Goal: Use online tool/utility: Use online tool/utility

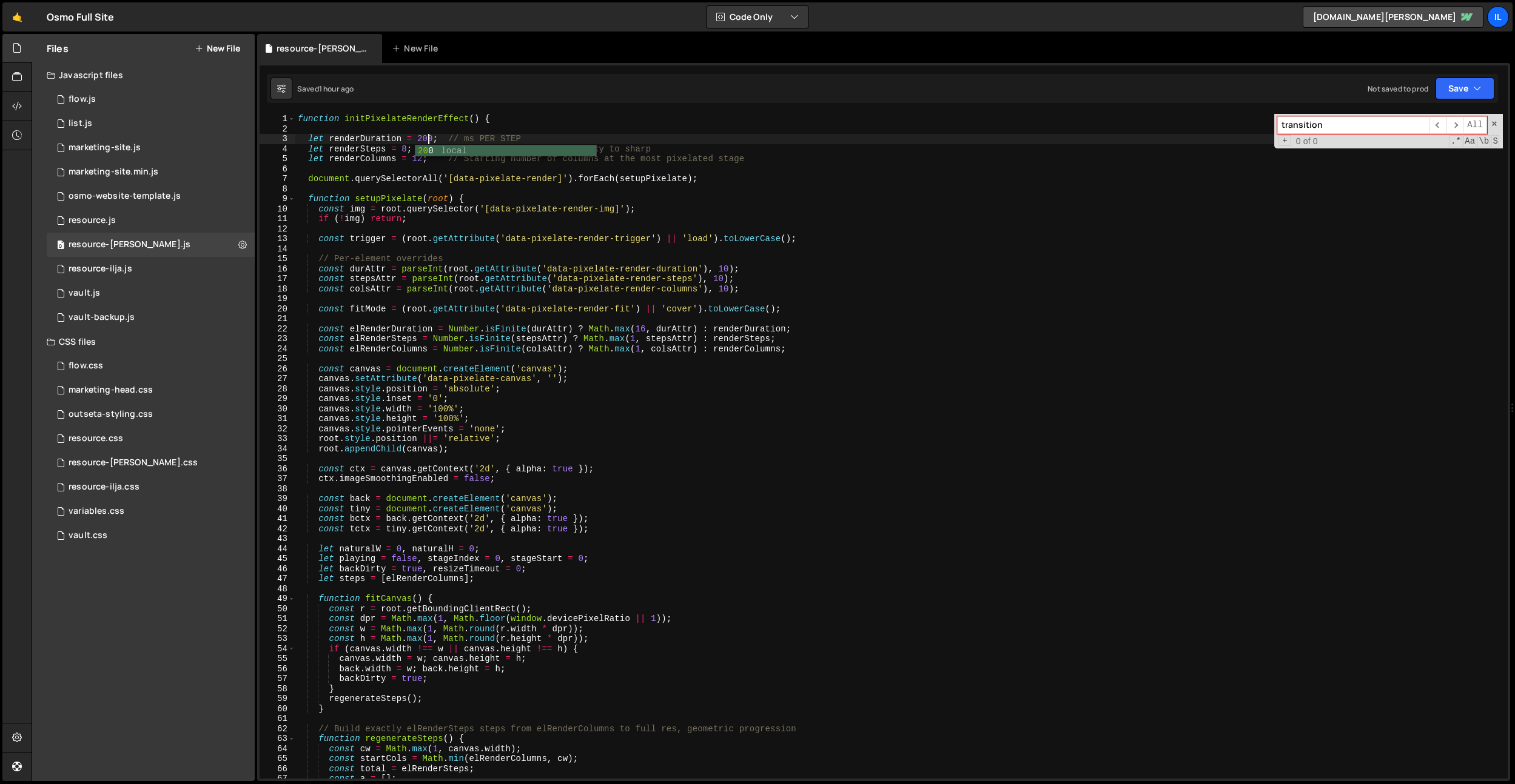
scroll to position [0, 8]
drag, startPoint x: 404, startPoint y: 177, endPoint x: 409, endPoint y: 169, distance: 9.4
click at [404, 177] on div "function initPixelateRenderEffect ( ) { let renderDuration = 200 ; // ms PER ST…" at bounding box center [899, 456] width 1207 height 685
click at [428, 139] on div "function initPixelateRenderEffect ( ) { let renderDuration = 200 ; // ms PER ST…" at bounding box center [899, 456] width 1207 height 685
type textarea "let renderDuration = 150; // ms PER STEP"
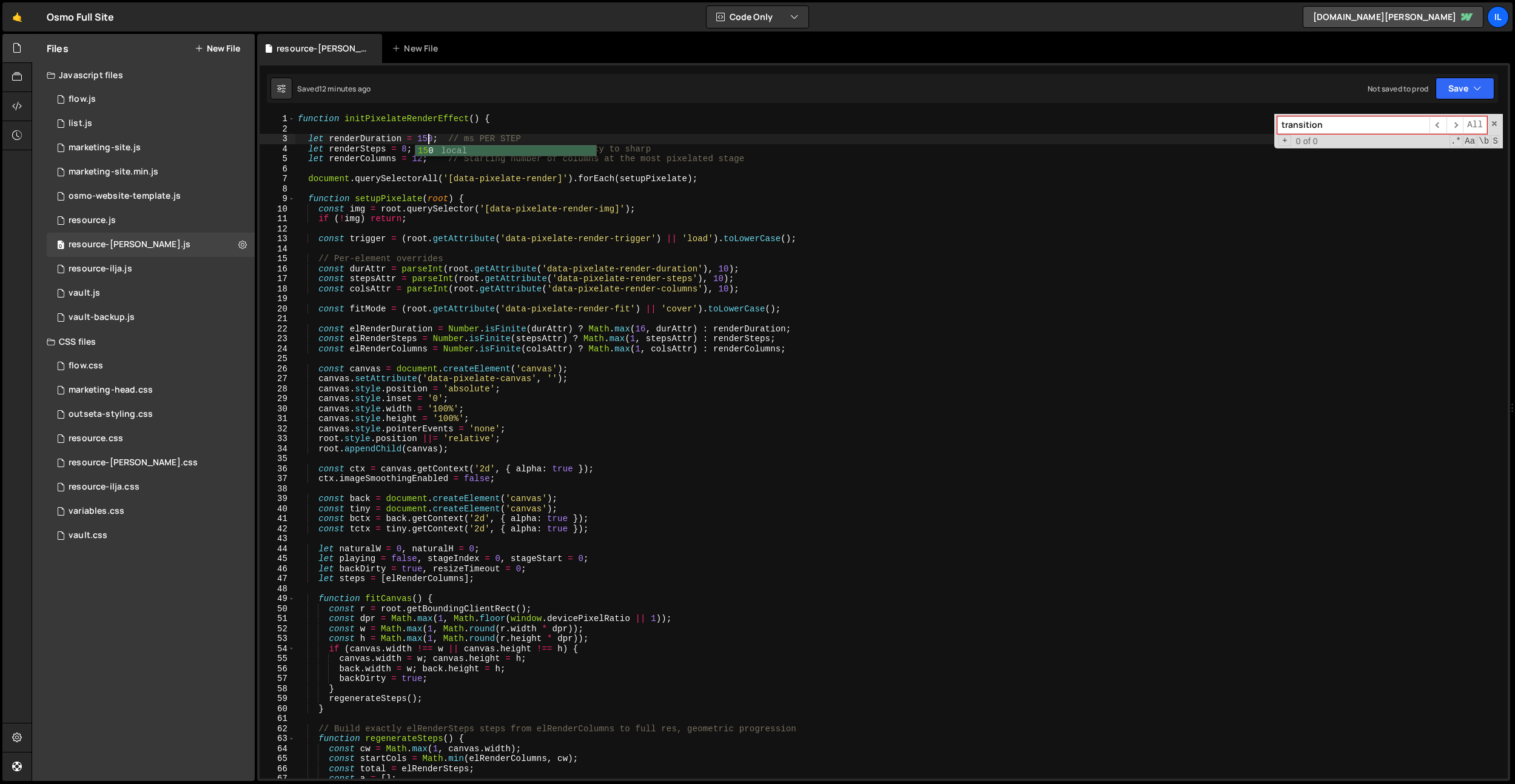
drag, startPoint x: 442, startPoint y: 192, endPoint x: 435, endPoint y: 183, distance: 11.4
click at [442, 192] on div "function initPixelateRenderEffect ( ) { let renderDuration = 150 ; // ms PER ST…" at bounding box center [899, 456] width 1207 height 685
drag, startPoint x: 424, startPoint y: 162, endPoint x: 434, endPoint y: 174, distance: 15.6
click at [424, 162] on div "function initPixelateRenderEffect ( ) { let renderDuration = 150 ; // ms PER ST…" at bounding box center [899, 456] width 1207 height 685
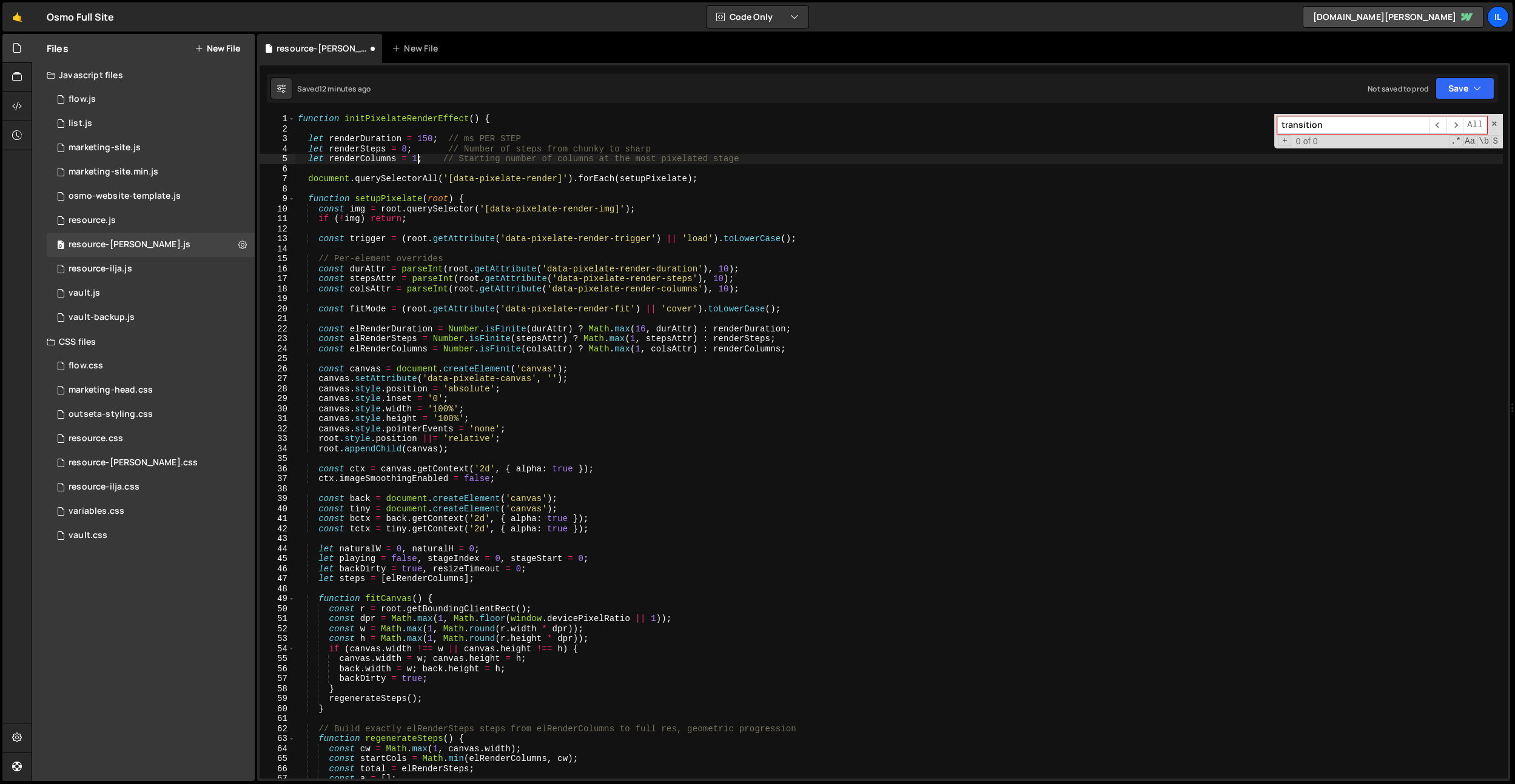
scroll to position [0, 8]
click at [477, 209] on div "function initPixelateRenderEffect ( ) { let renderDuration = 150 ; // ms PER ST…" at bounding box center [899, 456] width 1207 height 685
type textarea "document.addEventListener('DOMContentLoaded', initPixelateRenderEffect);"
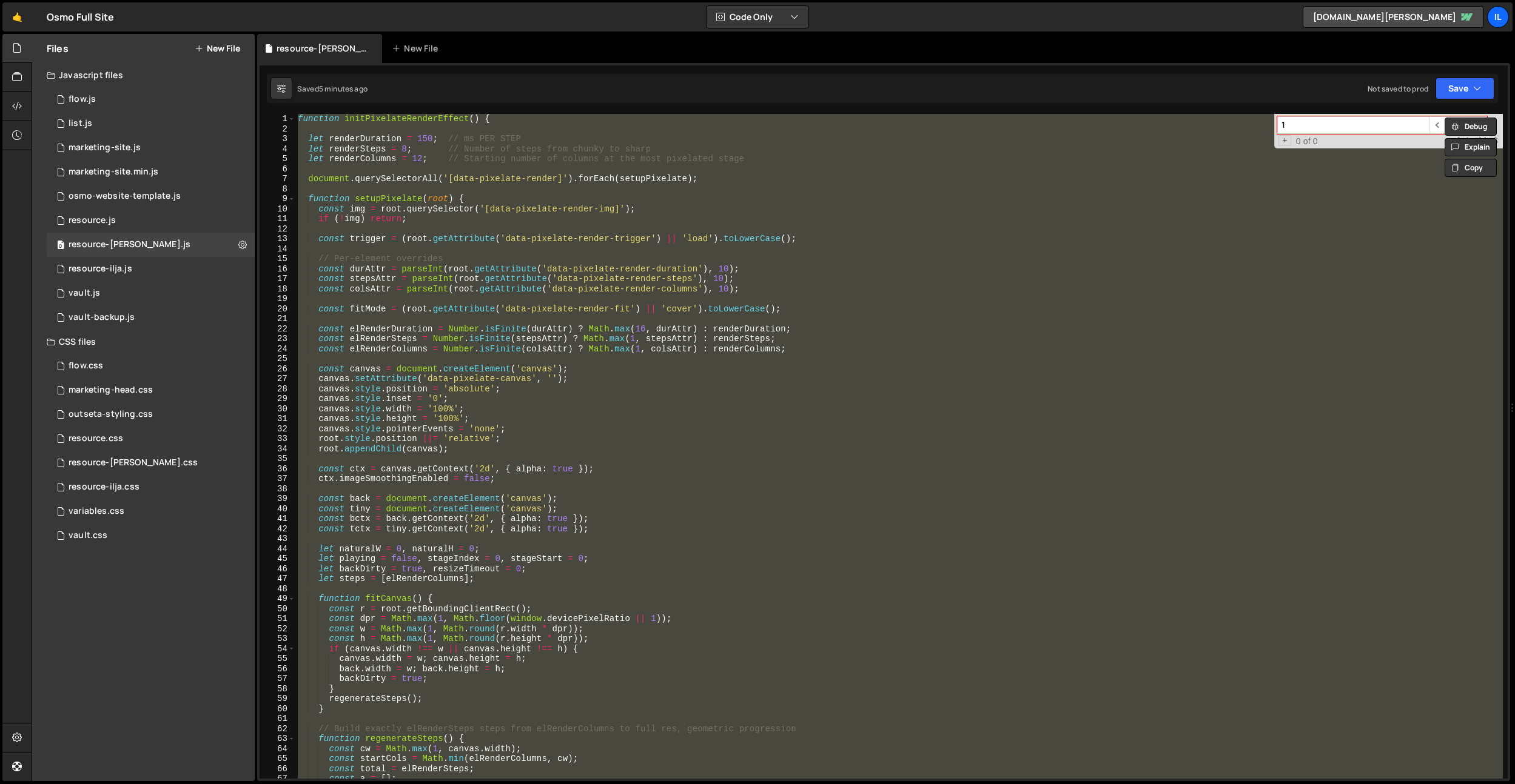
scroll to position [0, 0]
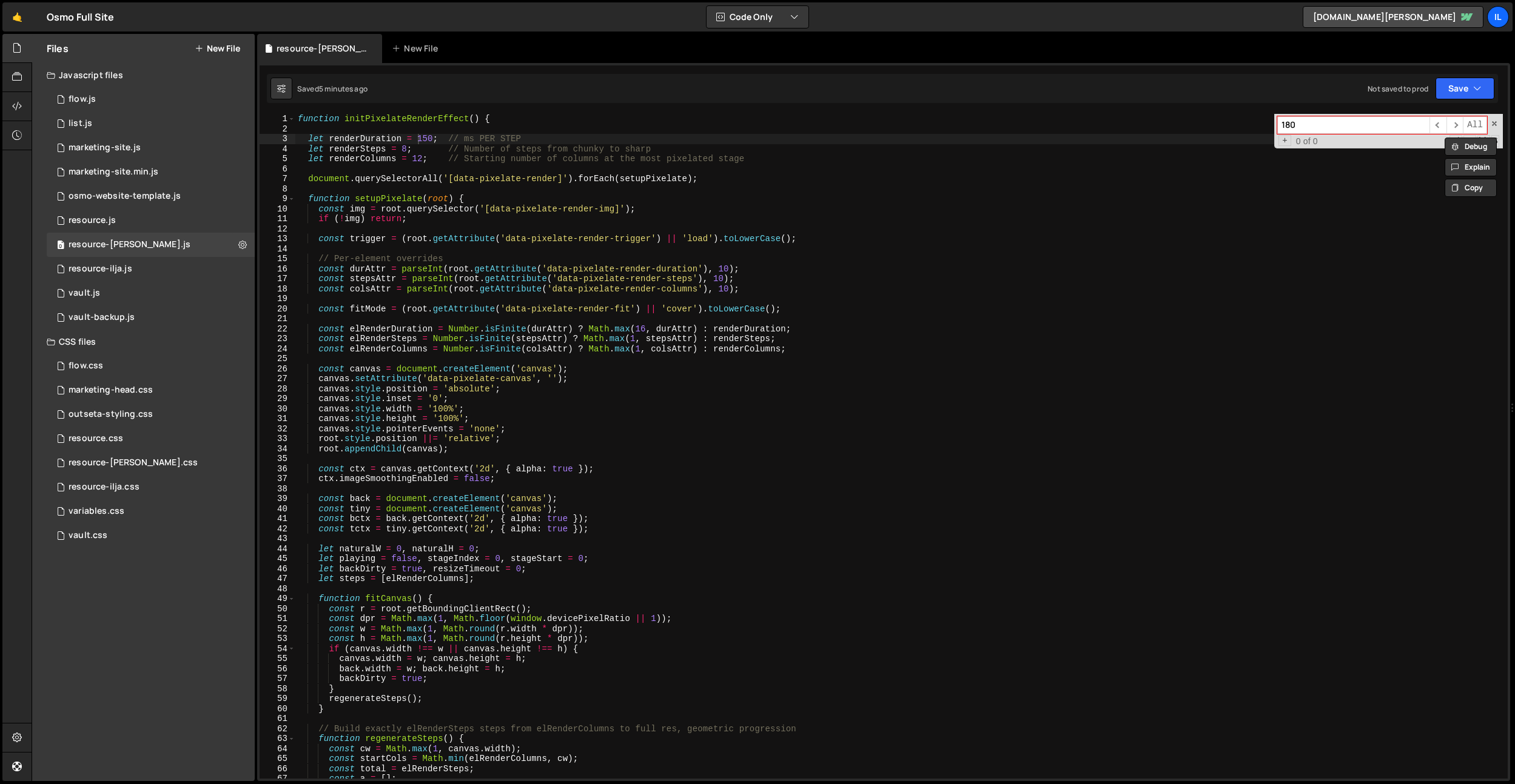
type input "180"
type textarea "canvas.style.pointerEvents = 'none';"
click at [891, 428] on div "function initPixelateRenderEffect ( ) { let renderDuration = 150 ; // ms PER ST…" at bounding box center [899, 456] width 1207 height 685
click at [893, 456] on div "function initPixelateRenderEffect ( ) { let renderDuration = 150 ; // ms PER ST…" at bounding box center [899, 456] width 1207 height 685
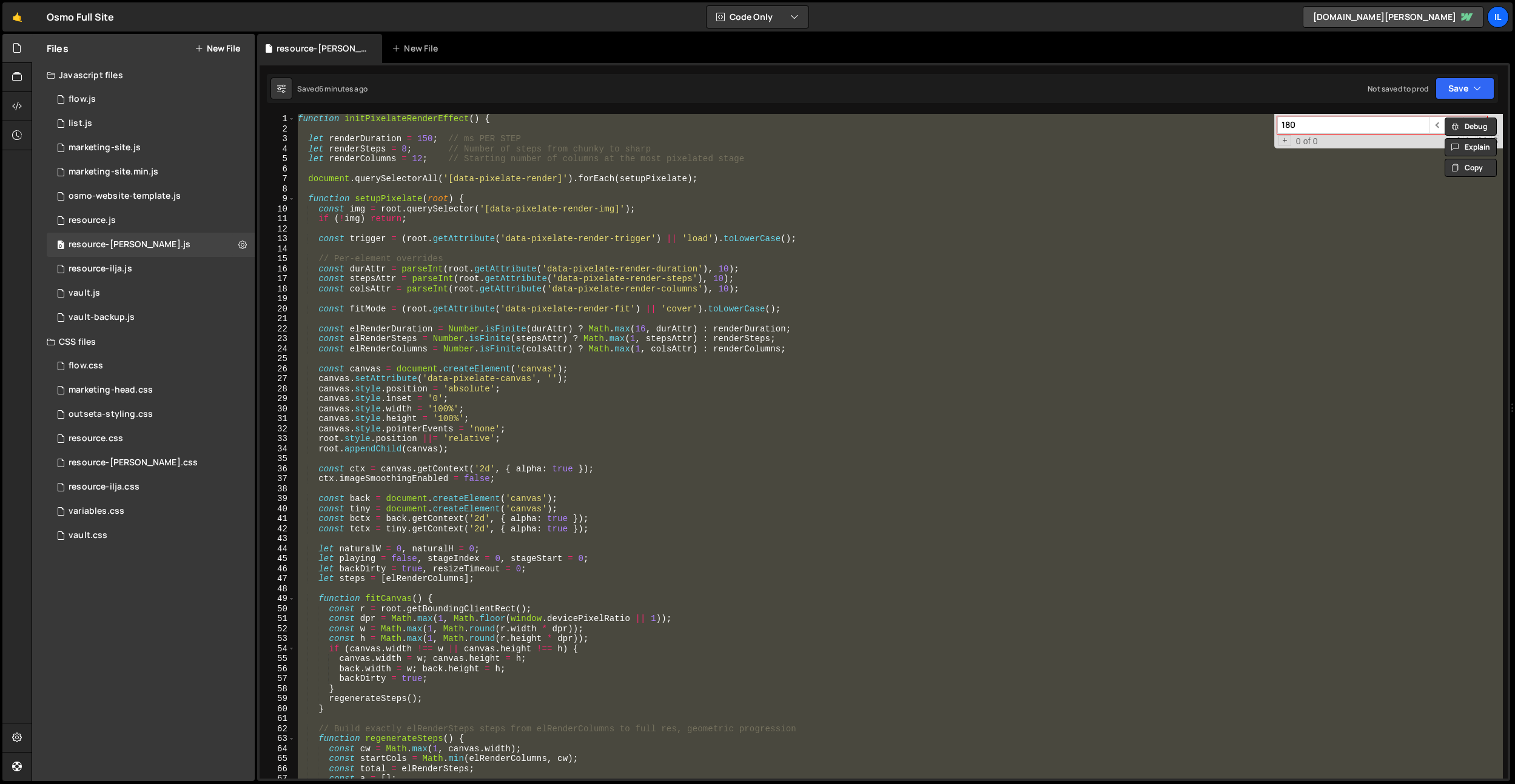
paste textarea
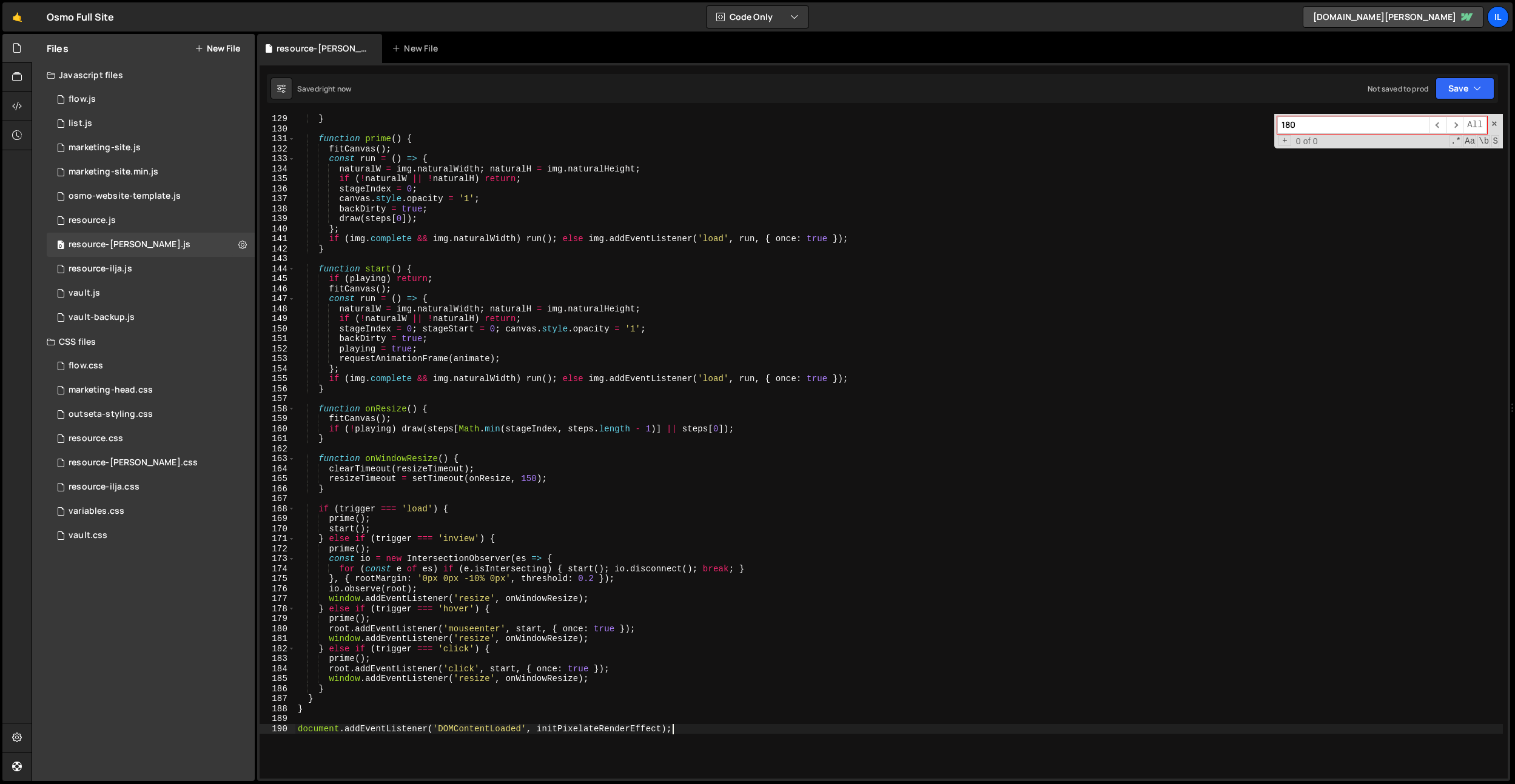
scroll to position [1366, 0]
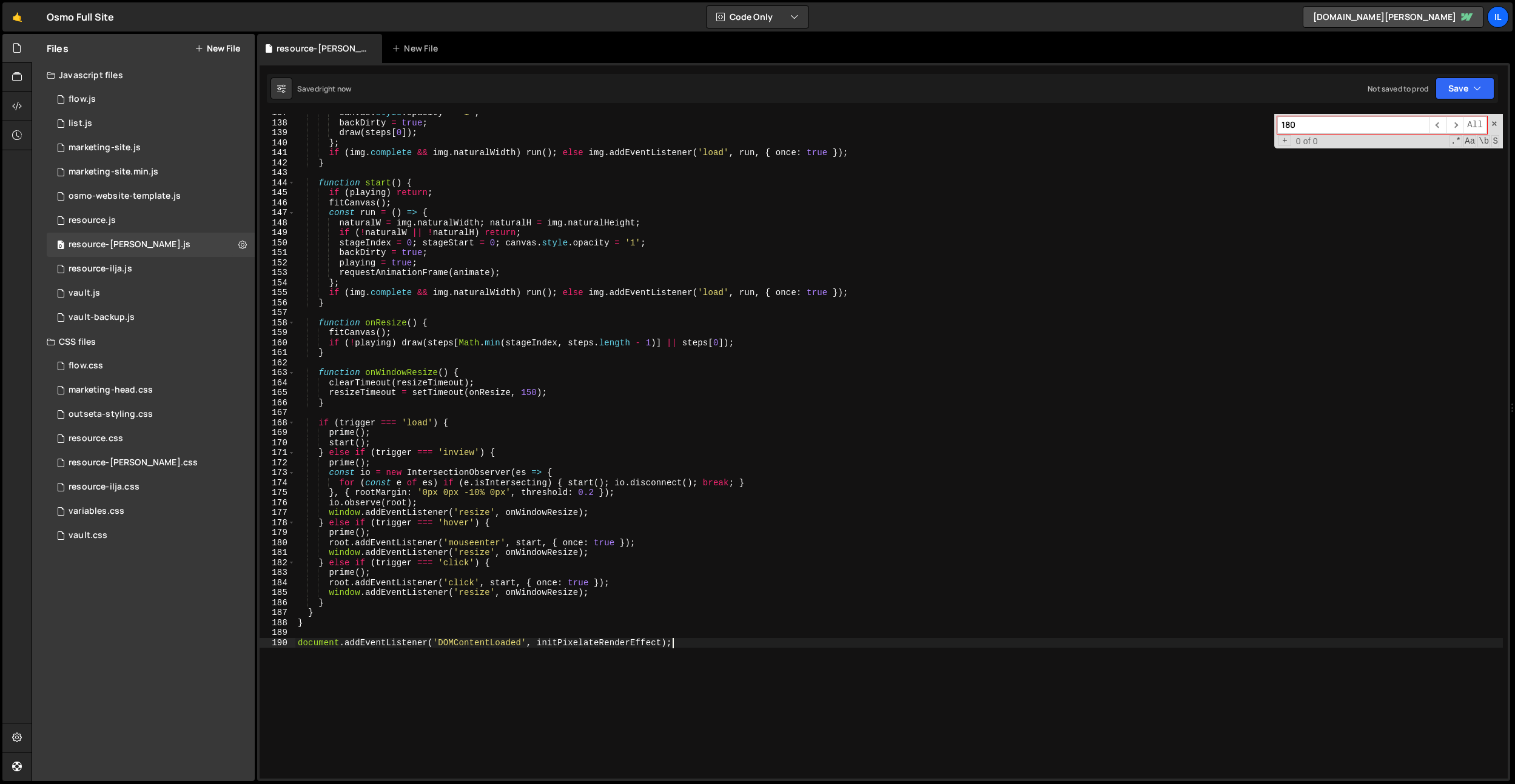
click at [766, 435] on div "canvas . style . opacity = '1' ; backDirty = true ; draw ( steps [ 0 ]) ; } ; i…" at bounding box center [899, 449] width 1207 height 685
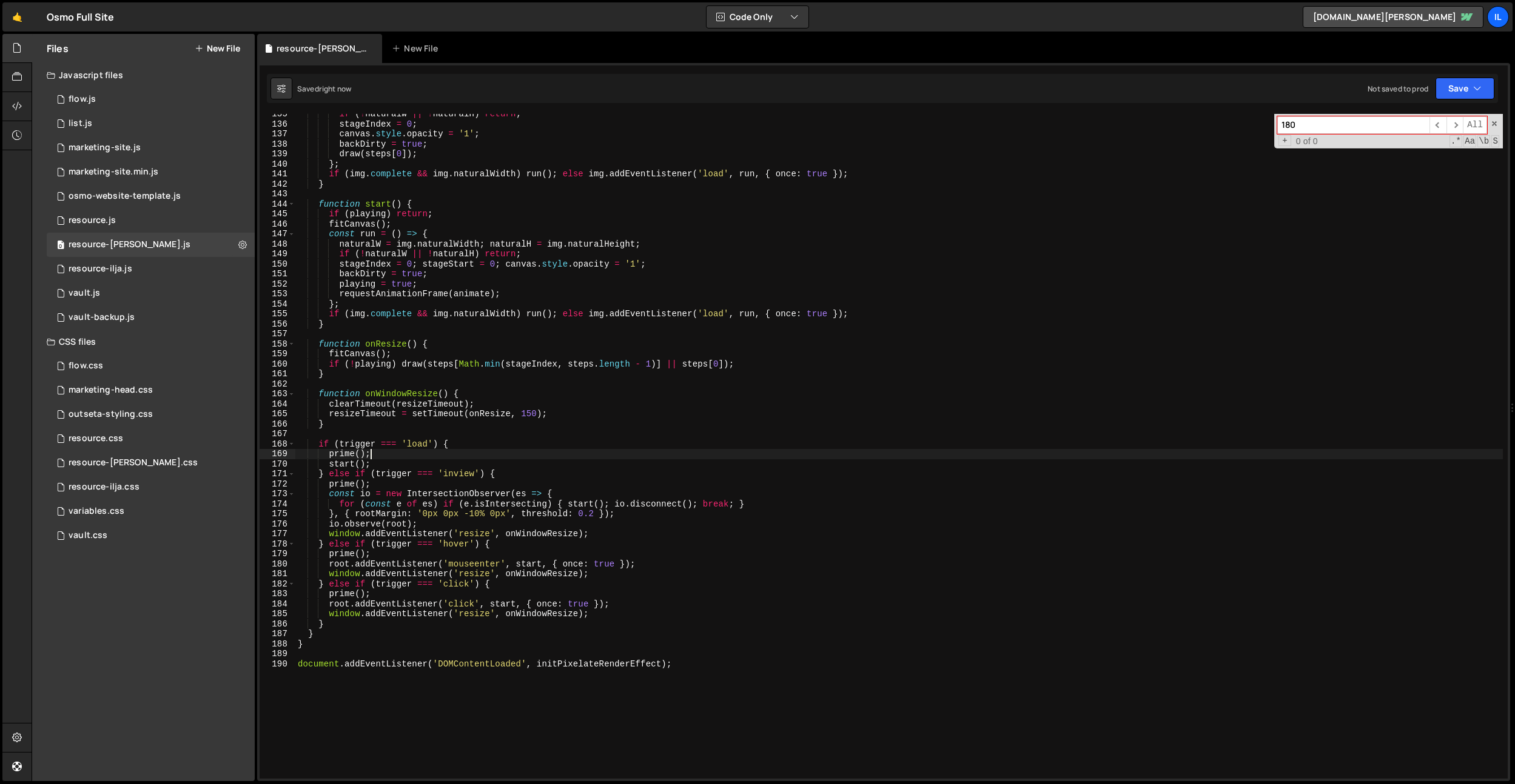
scroll to position [1272, 0]
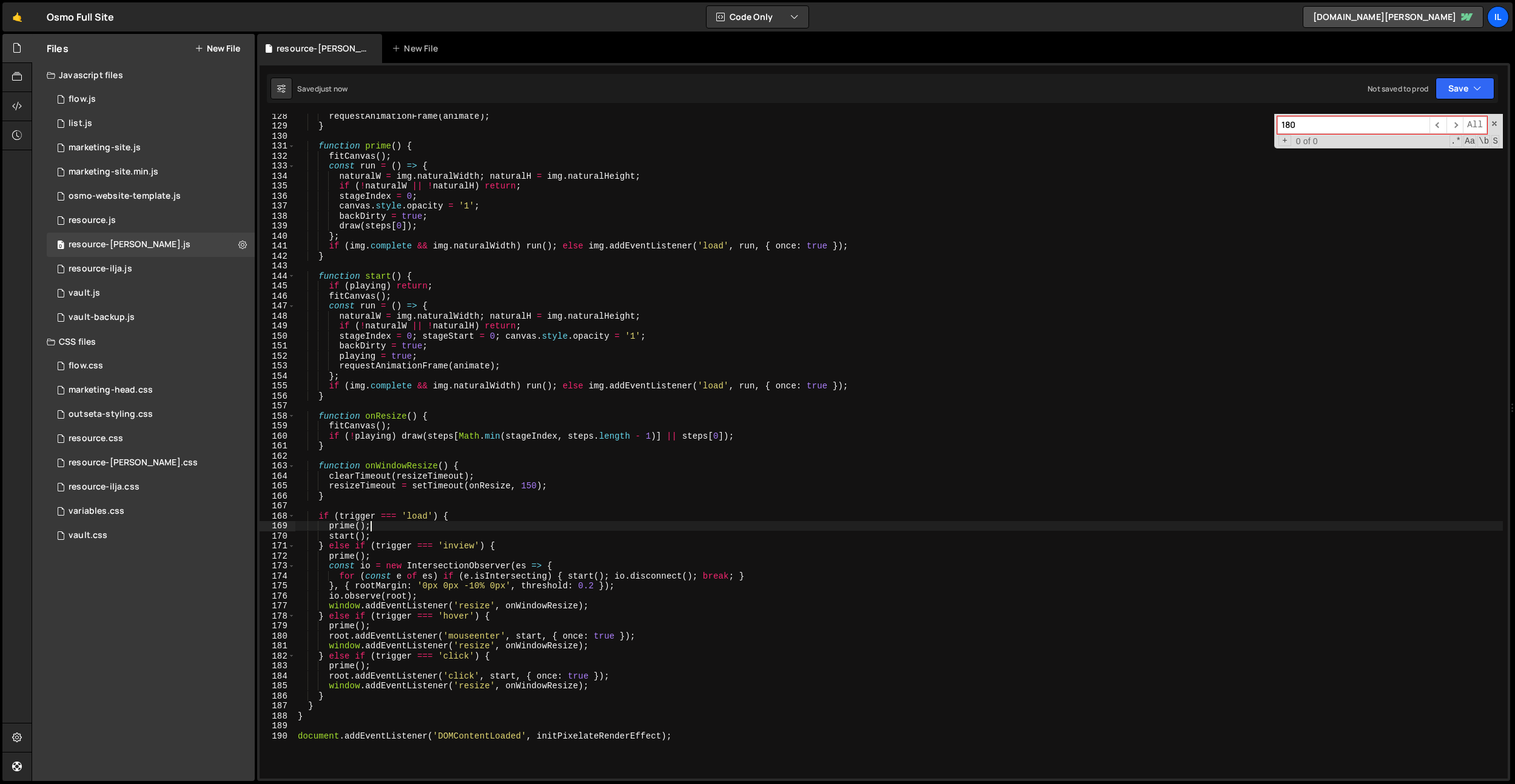
click at [472, 584] on div "requestAnimationFrame ( animate ) ; } function prime ( ) { fitCanvas ( ) ; cons…" at bounding box center [899, 453] width 1207 height 685
click at [618, 481] on div "requestAnimationFrame ( animate ) ; } function prime ( ) { fitCanvas ( ) ; cons…" at bounding box center [899, 453] width 1207 height 685
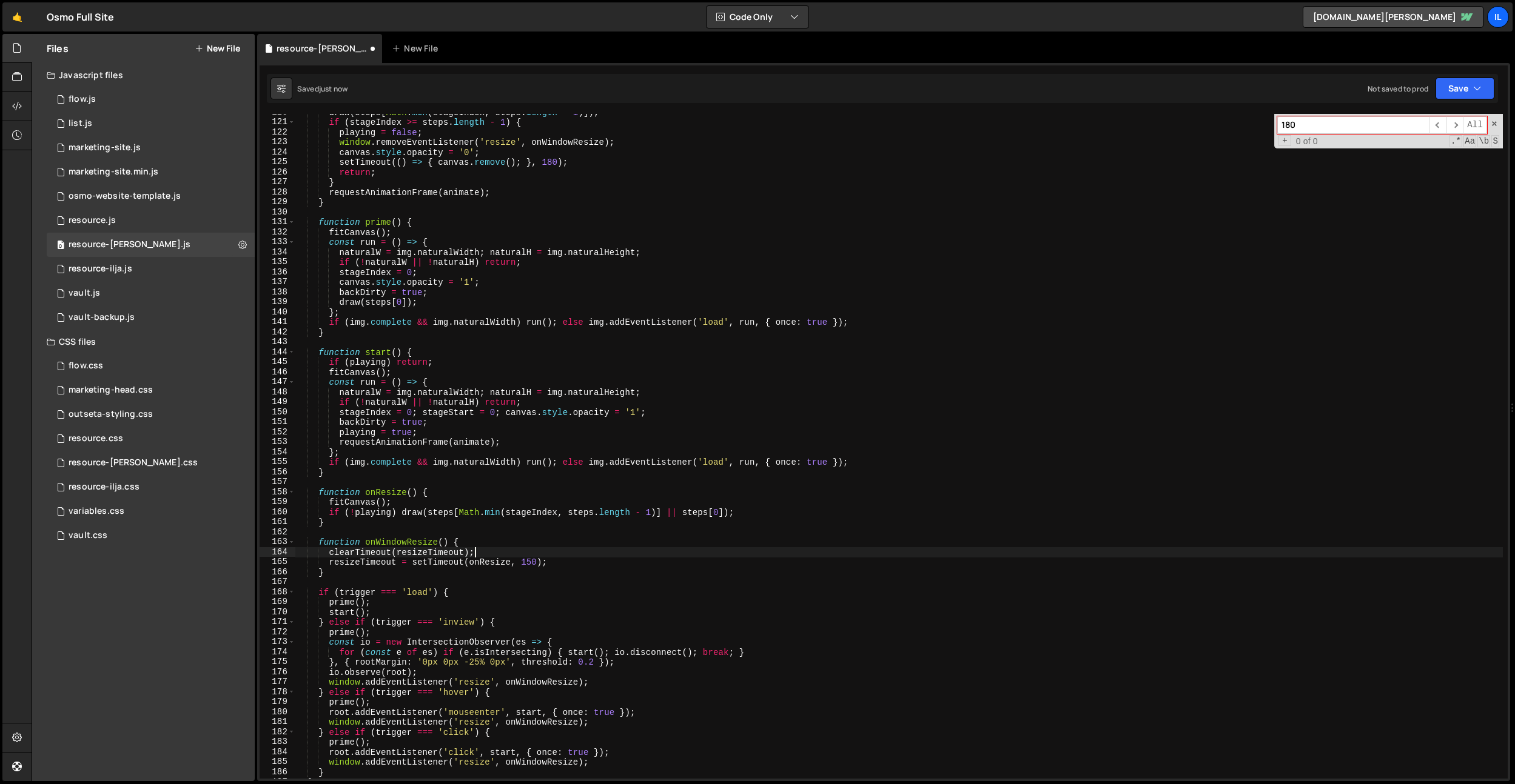
scroll to position [1197, 0]
click at [618, 505] on div "draw ( steps [ Math . min ( stageIndex , steps . length - 1 )]) ; if ( stageInd…" at bounding box center [899, 449] width 1207 height 685
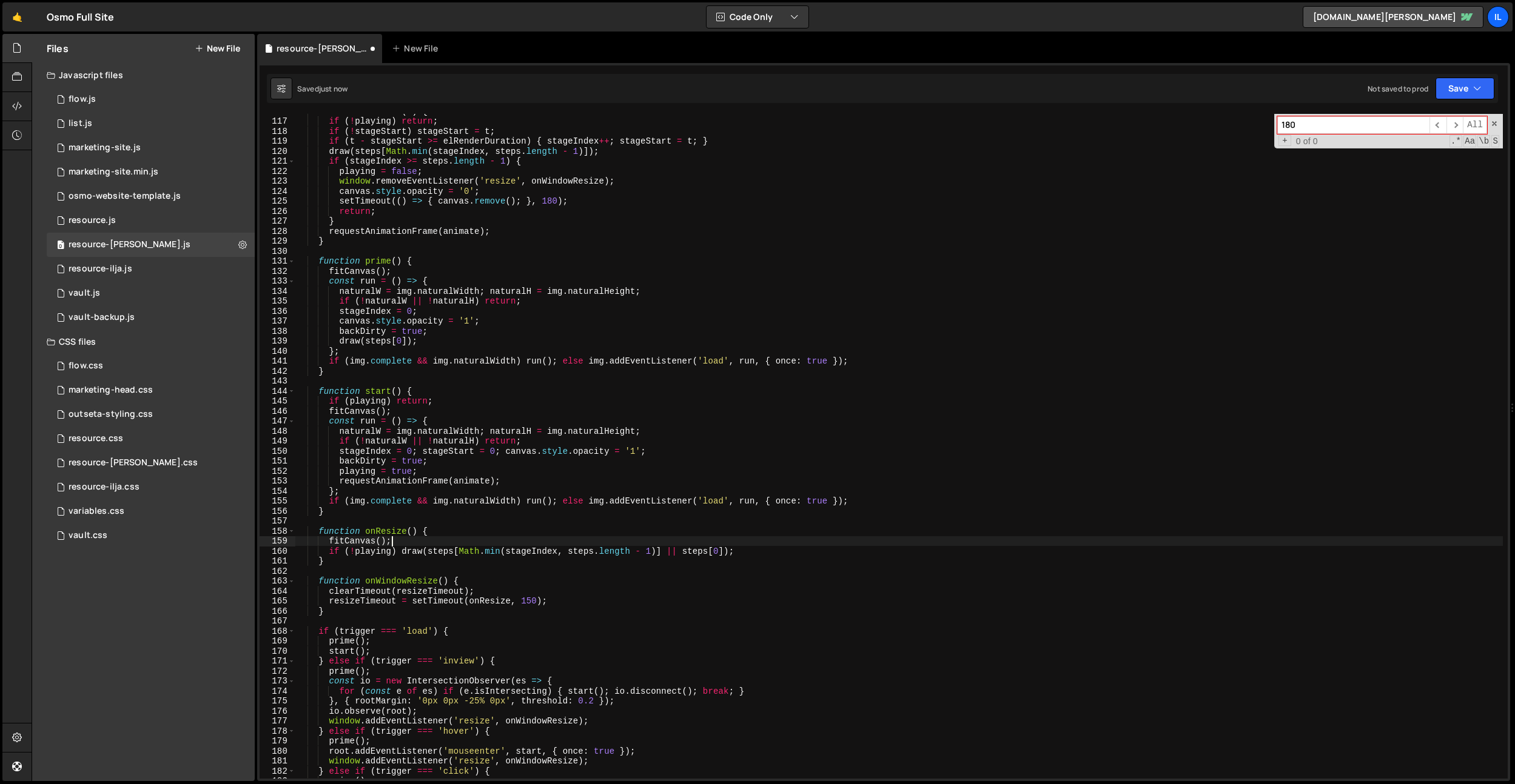
scroll to position [1089, 0]
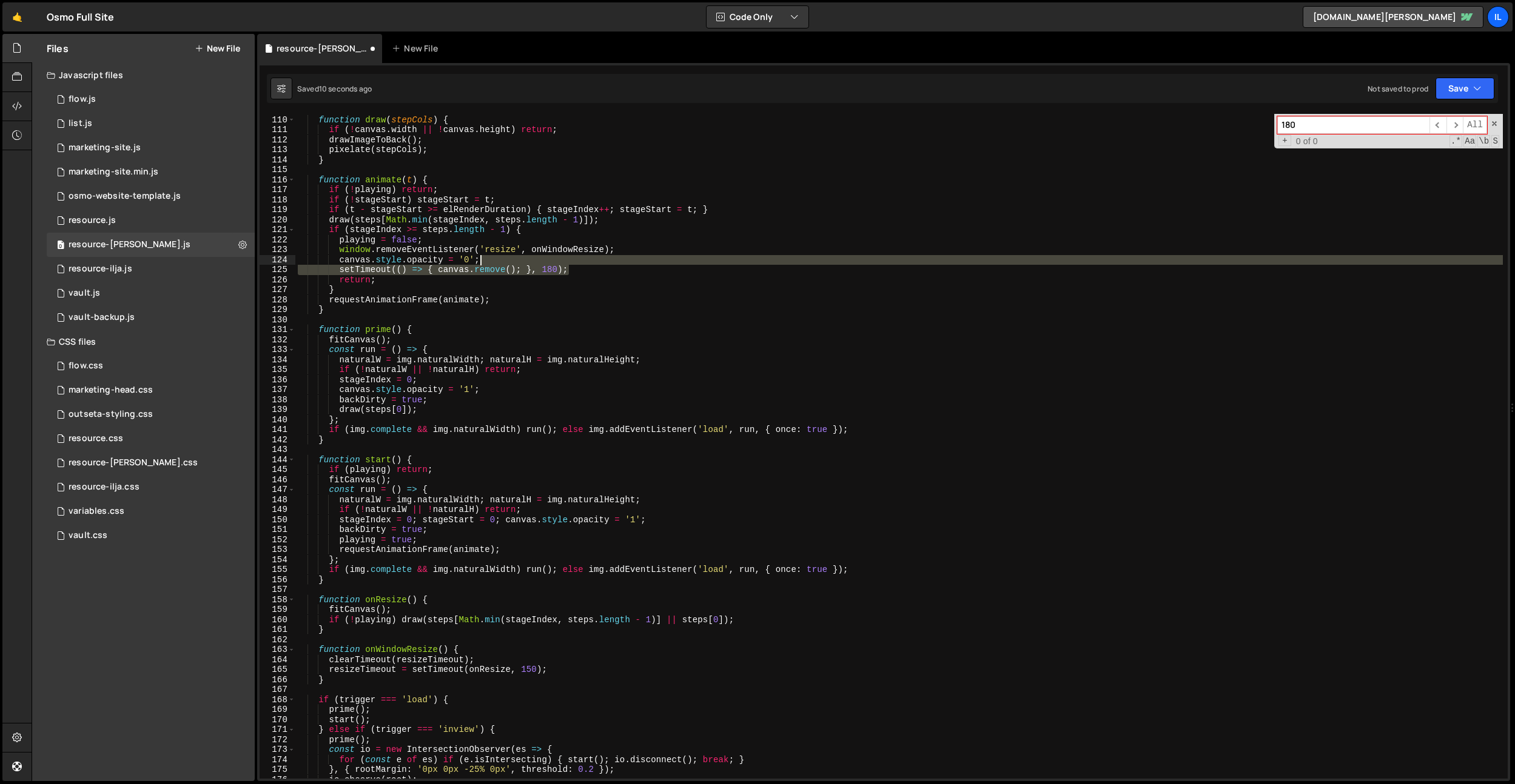
click at [586, 262] on div "function draw ( stepCols ) { if ( ! canvas . width || ! canvas . height ) retur…" at bounding box center [899, 447] width 1207 height 685
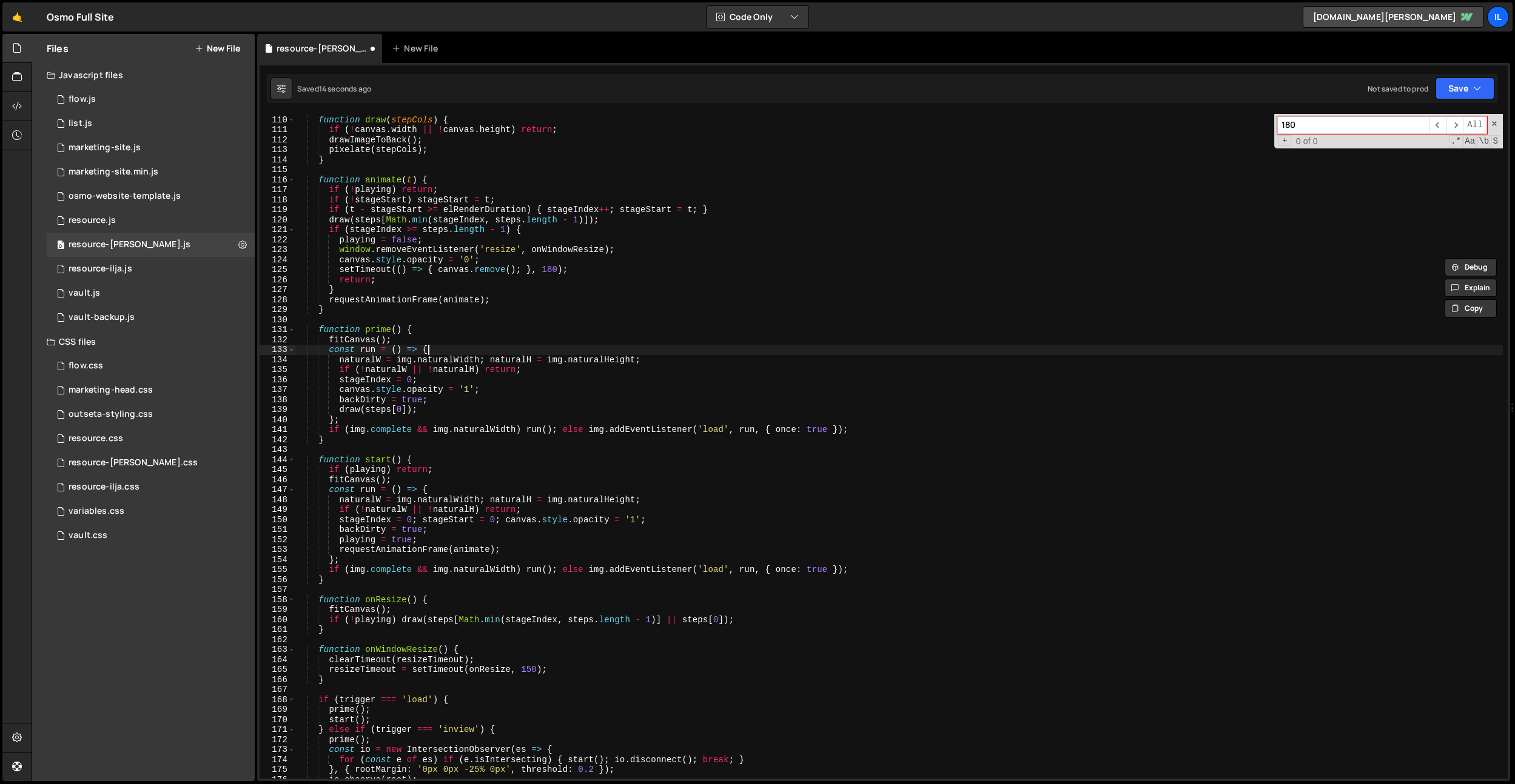
click at [694, 347] on div "function draw ( stepCols ) { if ( ! canvas . width || ! canvas . height ) retur…" at bounding box center [899, 447] width 1207 height 685
type textarea "const run = () => {"
paste input "canvas.style.transition"
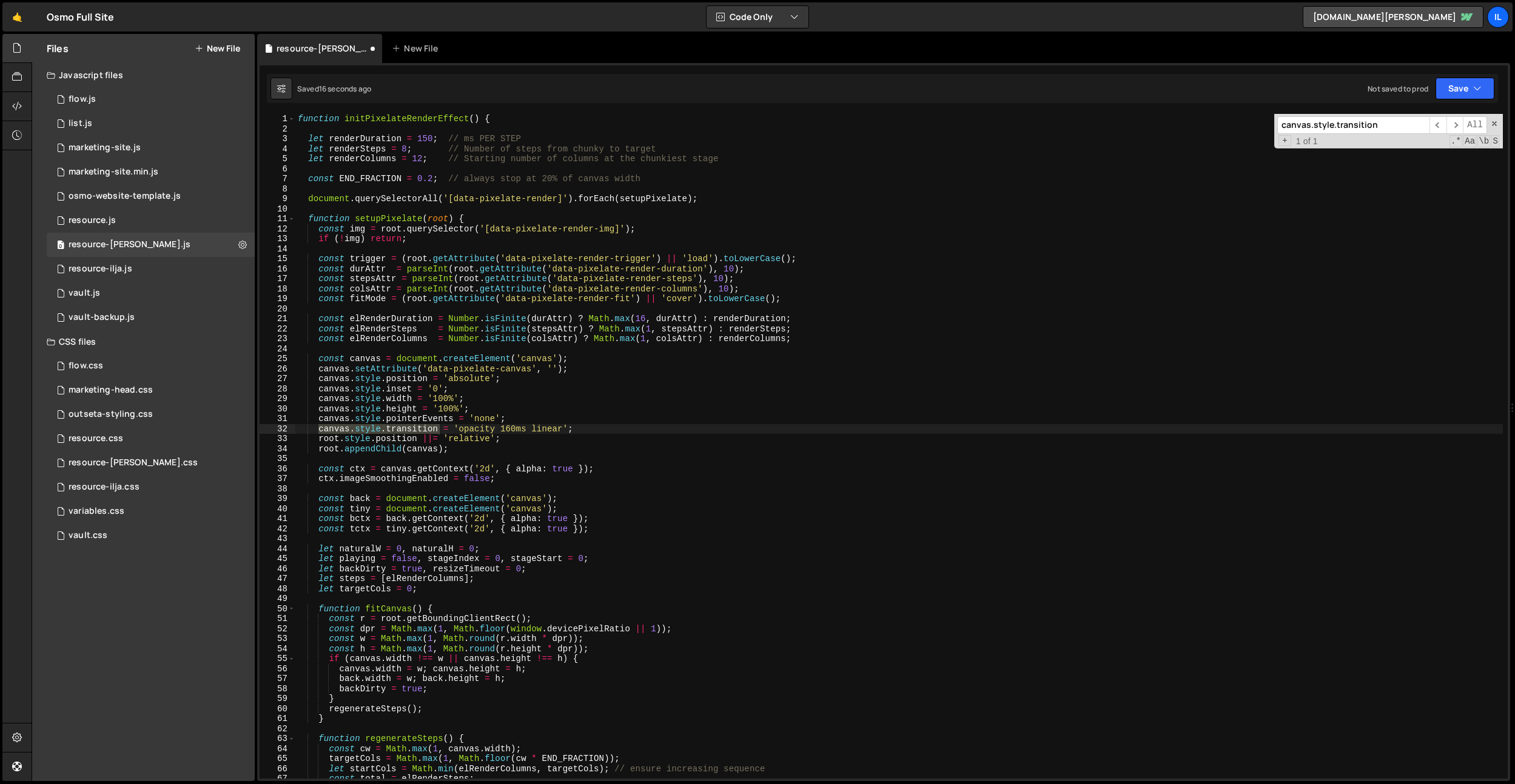
type input "canvas.style.transition"
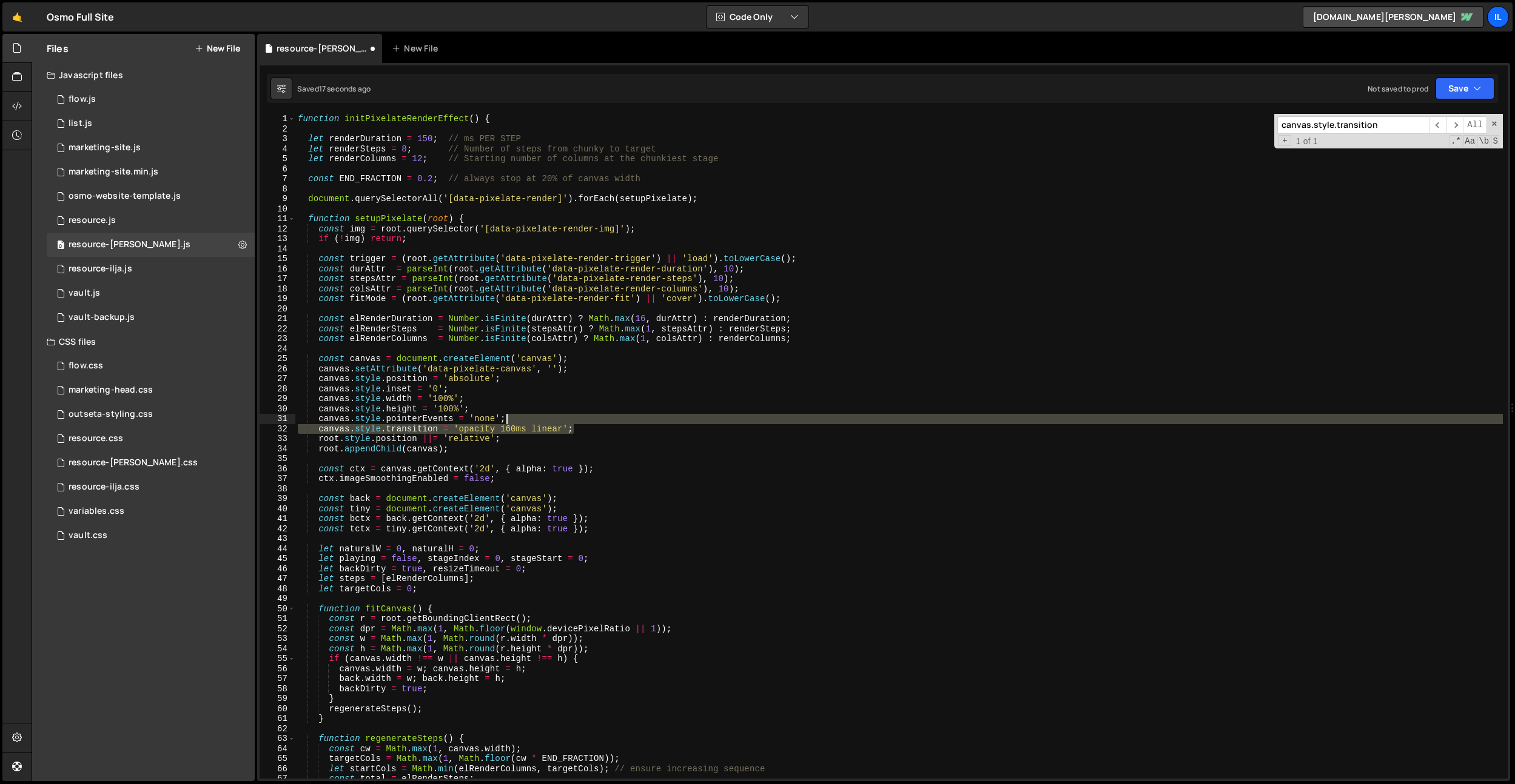
click at [595, 423] on div "function initPixelateRenderEffect ( ) { let renderDuration = 150 ; // ms PER ST…" at bounding box center [899, 456] width 1207 height 685
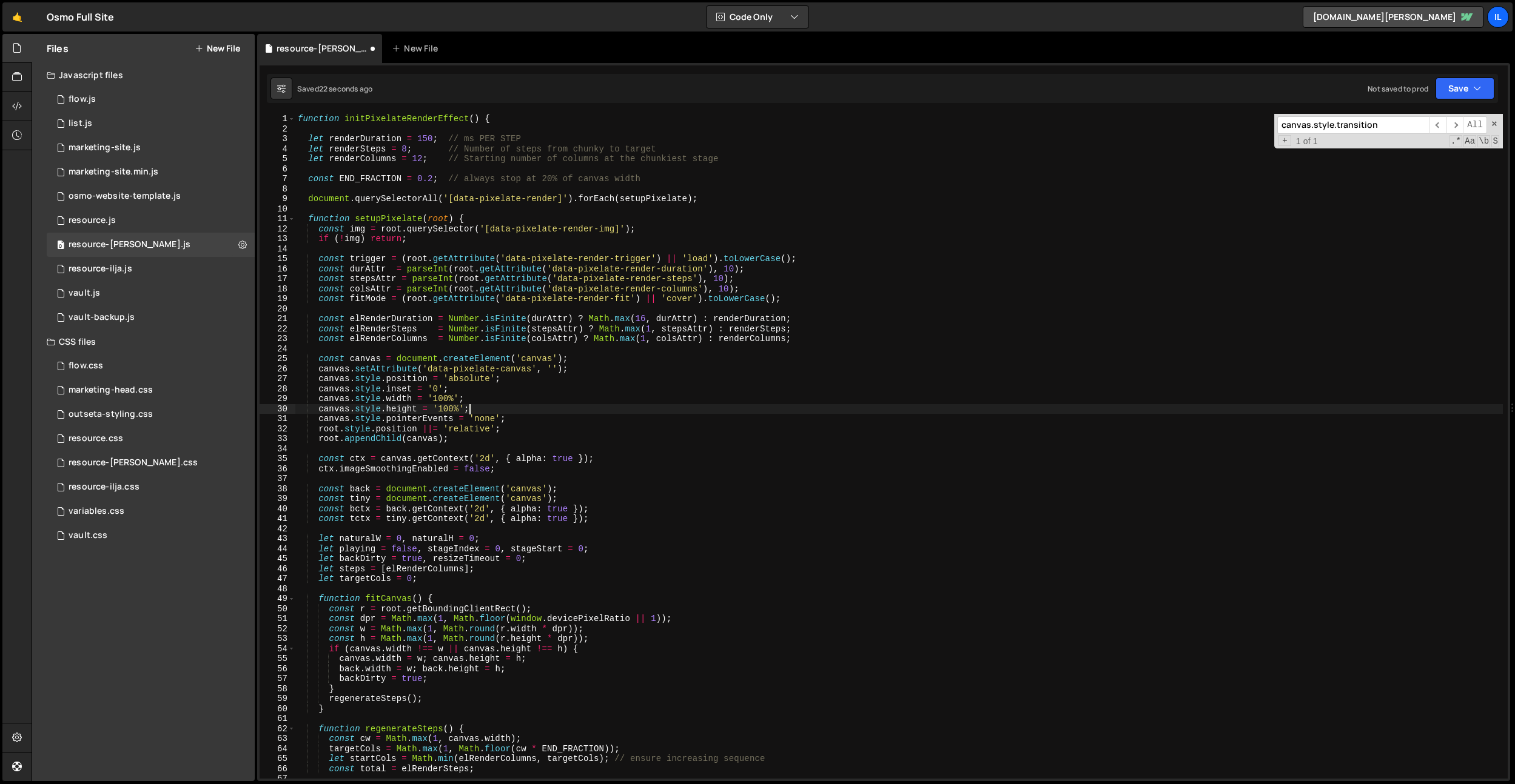
click at [562, 413] on div "function initPixelateRenderEffect ( ) { let renderDuration = 150 ; // ms PER ST…" at bounding box center [899, 456] width 1207 height 685
type textarea "canvas.style.height = '100%';"
paste input "opacity = '0';"
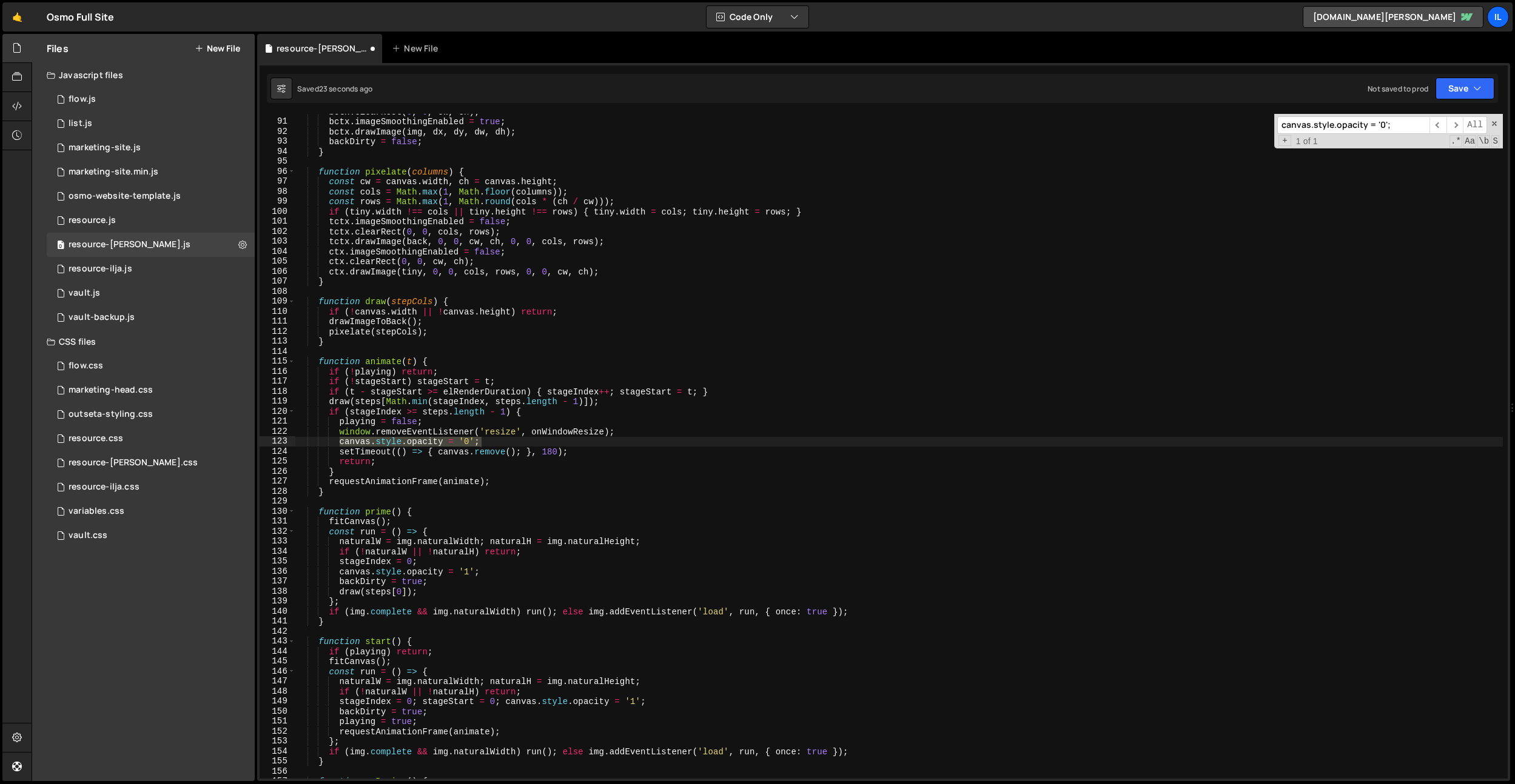
type input "canvas.style.opacity = '0';"
click at [561, 418] on div "bctx . clearRect ( 0 , 0 , cw , ch ) ; bctx . imageSmoothingEnabled = true ; bc…" at bounding box center [899, 449] width 1207 height 685
drag, startPoint x: 553, startPoint y: 449, endPoint x: 580, endPoint y: 495, distance: 53.3
click at [553, 449] on div "bctx . clearRect ( 0 , 0 , cw , ch ) ; bctx . imageSmoothingEnabled = true ; bc…" at bounding box center [899, 449] width 1207 height 685
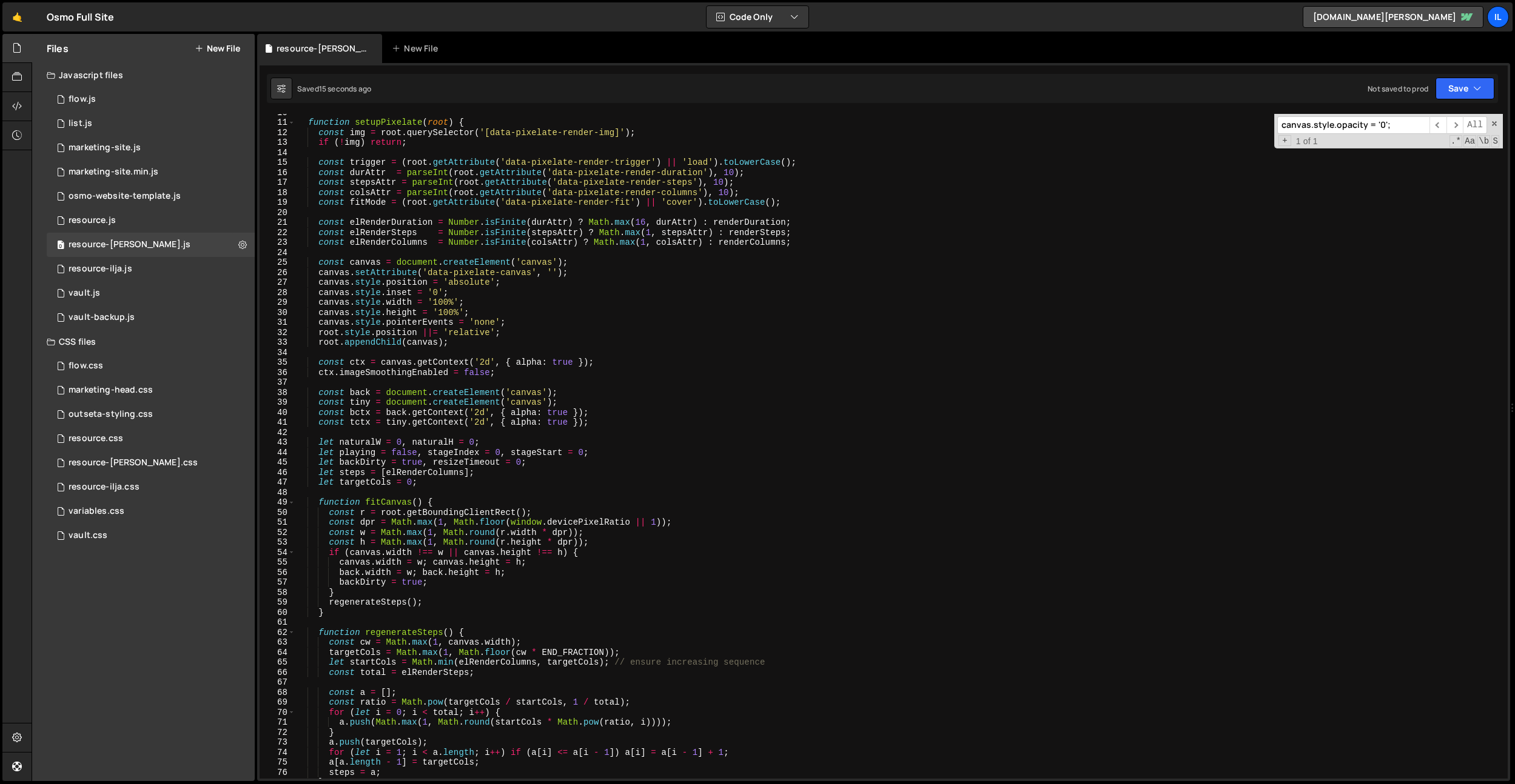
scroll to position [0, 0]
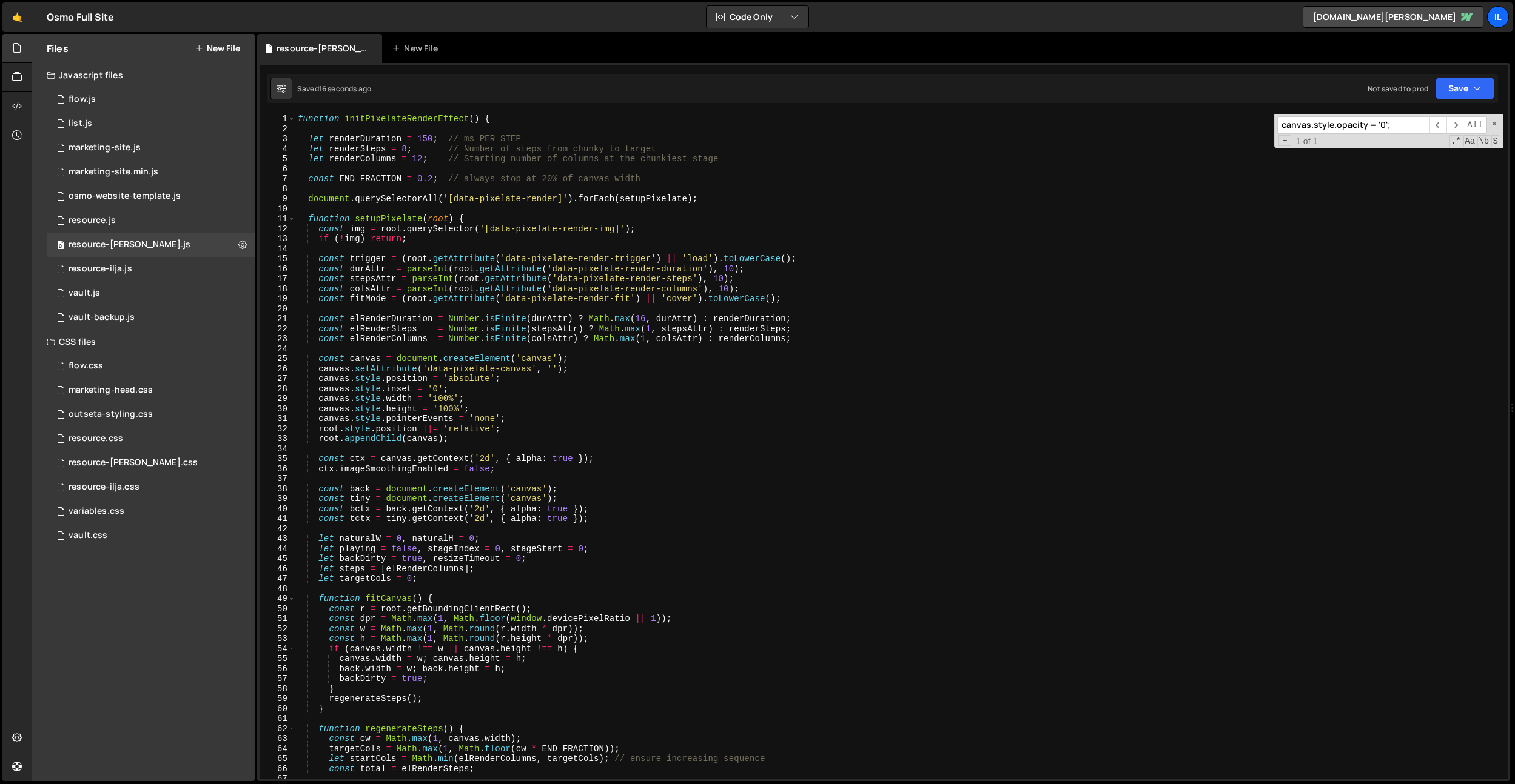
click at [428, 139] on div "function initPixelateRenderEffect ( ) { let renderDuration = 150 ; // ms PER ST…" at bounding box center [899, 456] width 1207 height 685
click at [432, 179] on div "function initPixelateRenderEffect ( ) { let renderDuration = 150 ; // ms PER ST…" at bounding box center [899, 456] width 1207 height 685
click at [860, 325] on div "function initPixelateRenderEffect ( ) { let renderDuration = 150 ; // ms PER ST…" at bounding box center [899, 456] width 1207 height 685
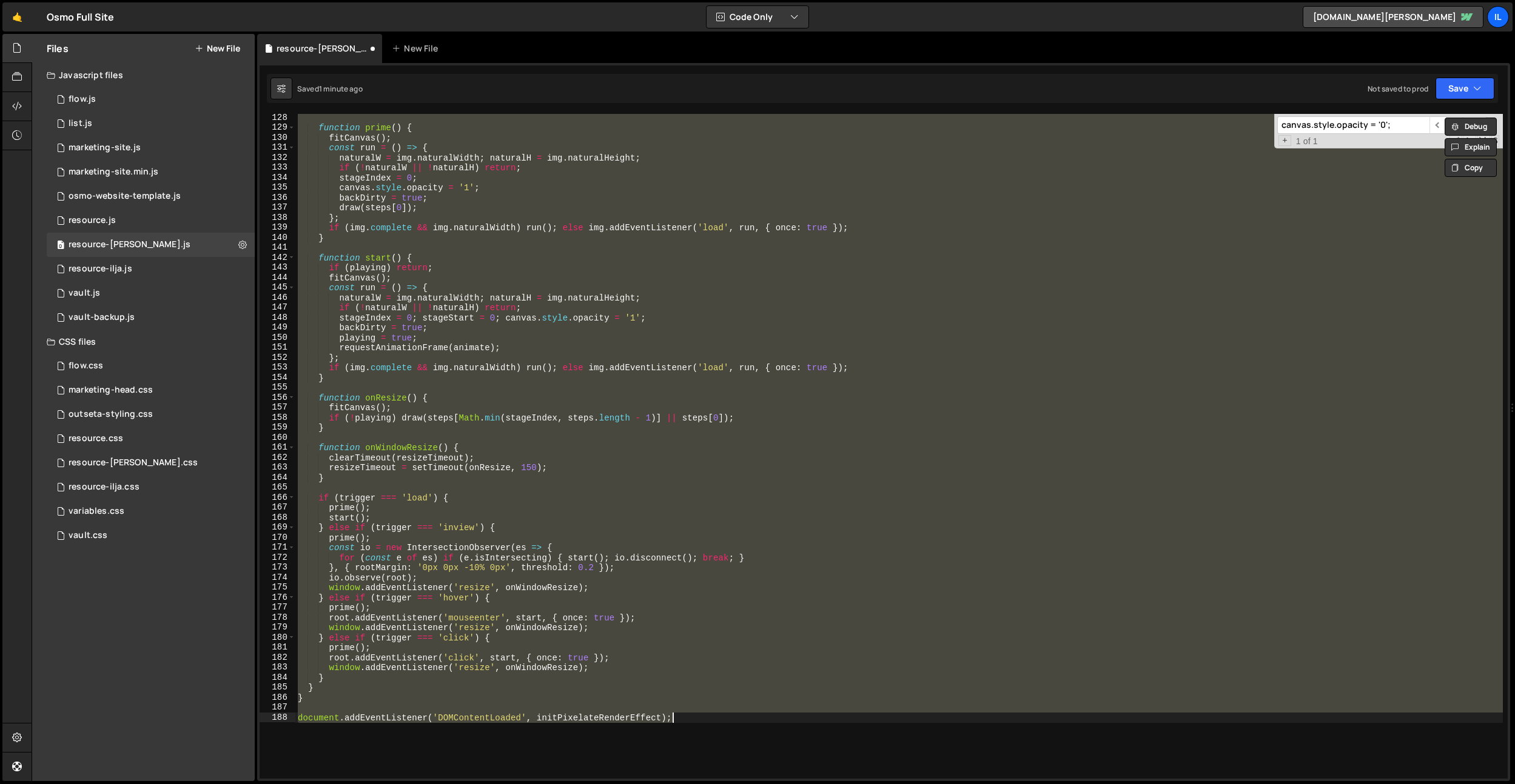
scroll to position [1460, 0]
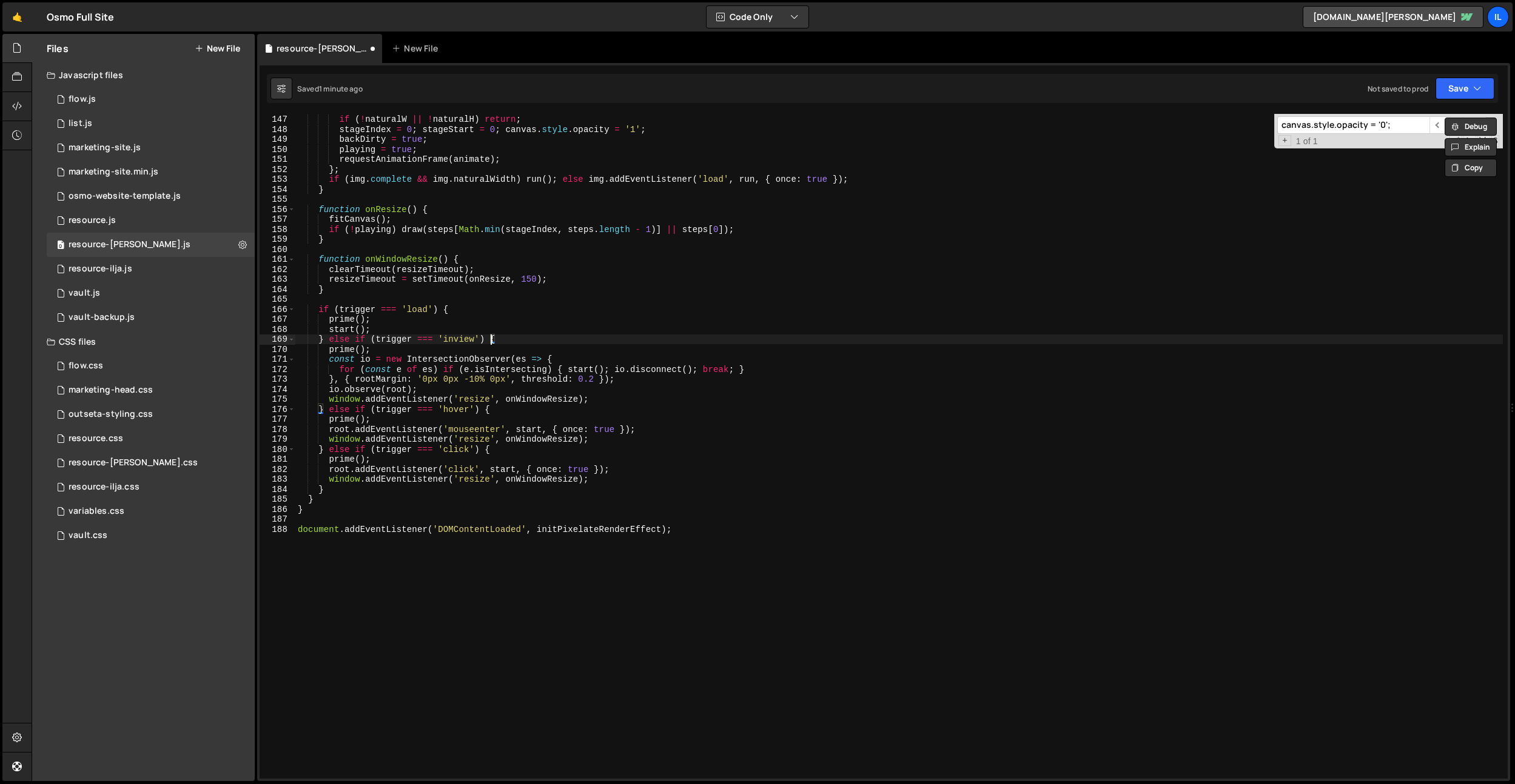
click at [478, 377] on div "naturalW = img . naturalWidth ; naturalH = img . naturalHeight ; if ( ! natural…" at bounding box center [899, 446] width 1207 height 685
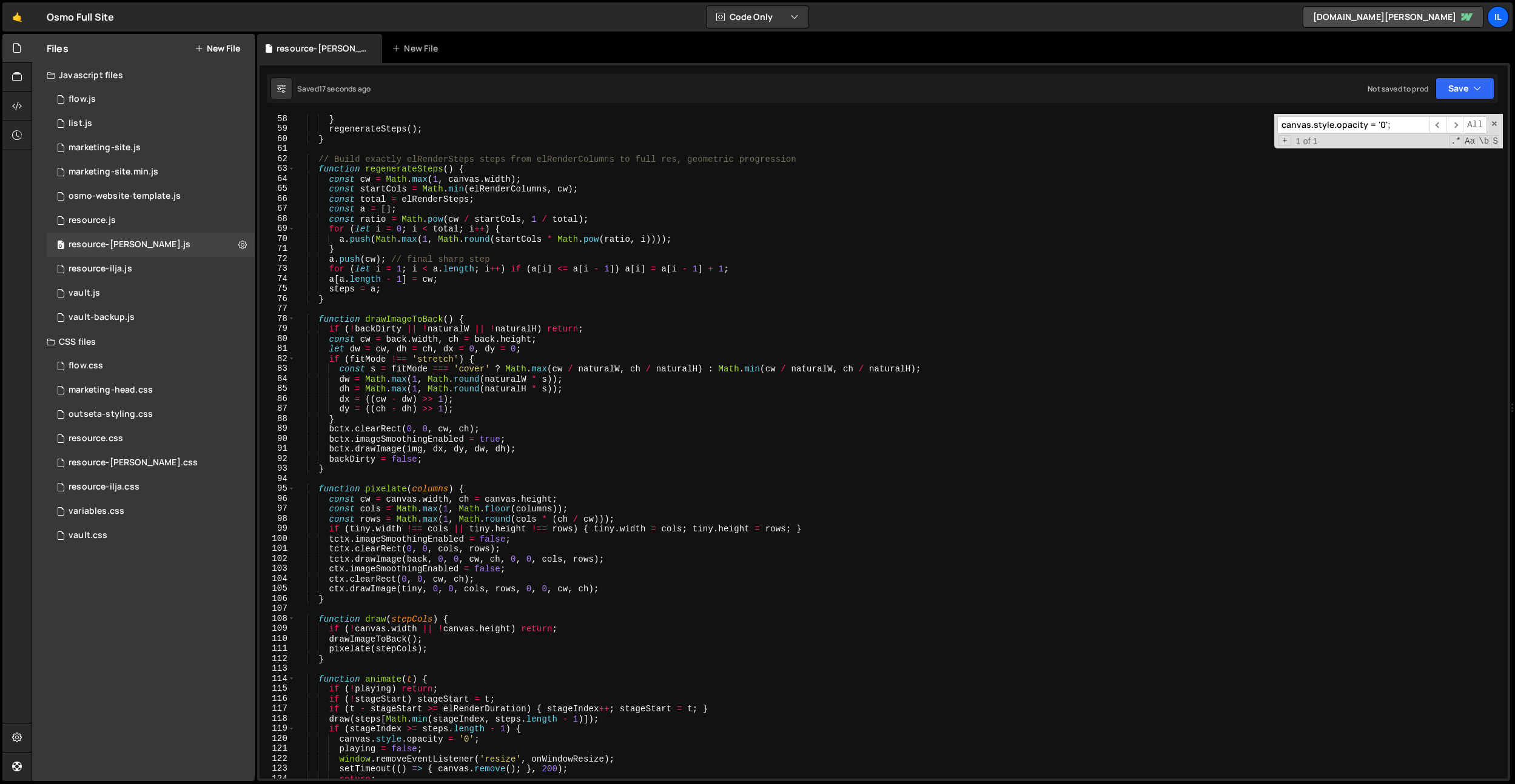
scroll to position [0, 0]
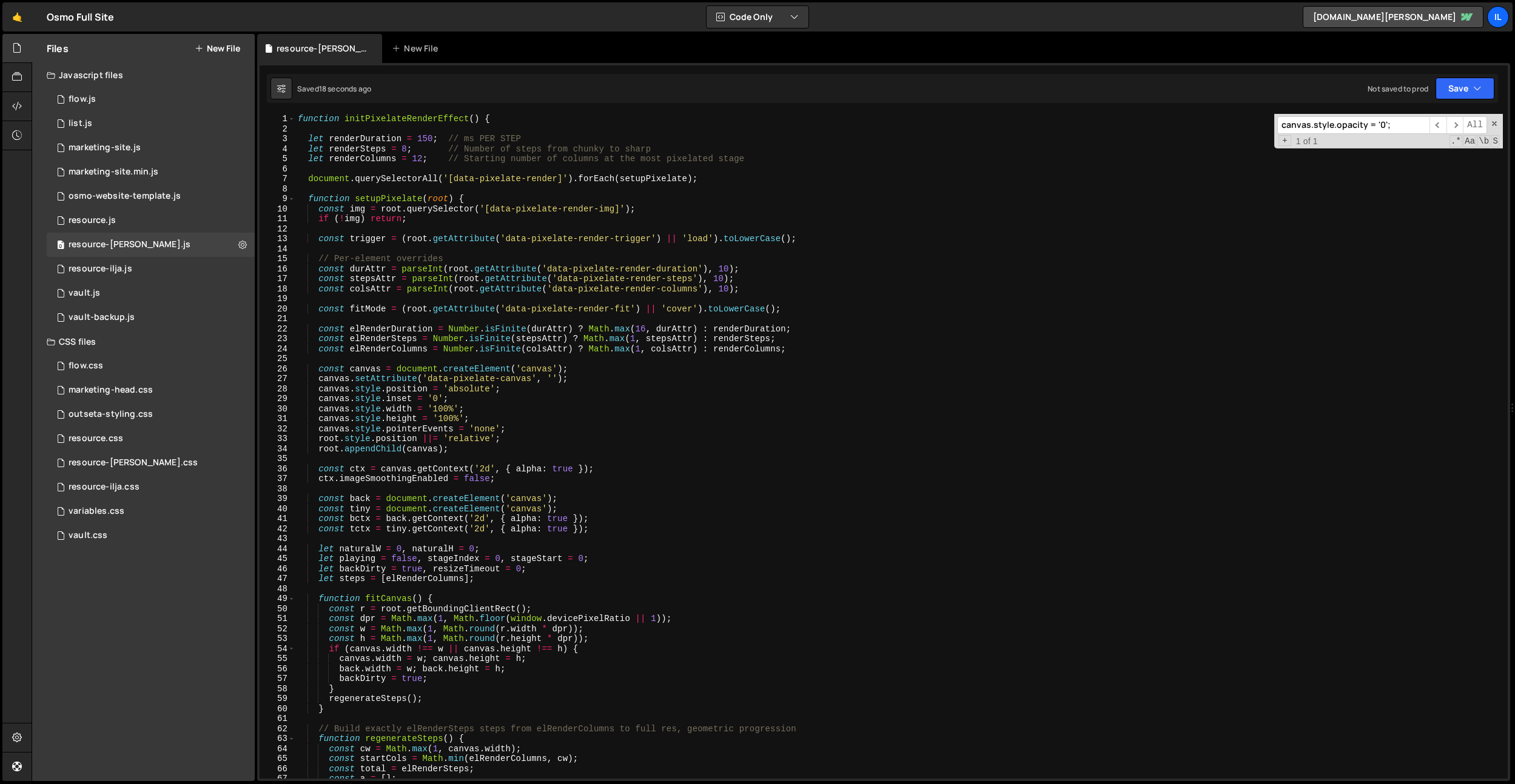
click at [428, 139] on div "function initPixelateRenderEffect ( ) { let renderDuration = 150 ; // ms PER ST…" at bounding box center [899, 456] width 1207 height 685
click at [373, 120] on div "function initPixelateRenderEffect ( ) { let renderDuration = 100 ; // ms PER ST…" at bounding box center [899, 456] width 1207 height 685
drag, startPoint x: 414, startPoint y: 148, endPoint x: 415, endPoint y: 155, distance: 7.1
click at [414, 149] on div "function initPixelateRenderEffect ( ) { let renderDuration = 100 ; // ms PER ST…" at bounding box center [899, 456] width 1207 height 685
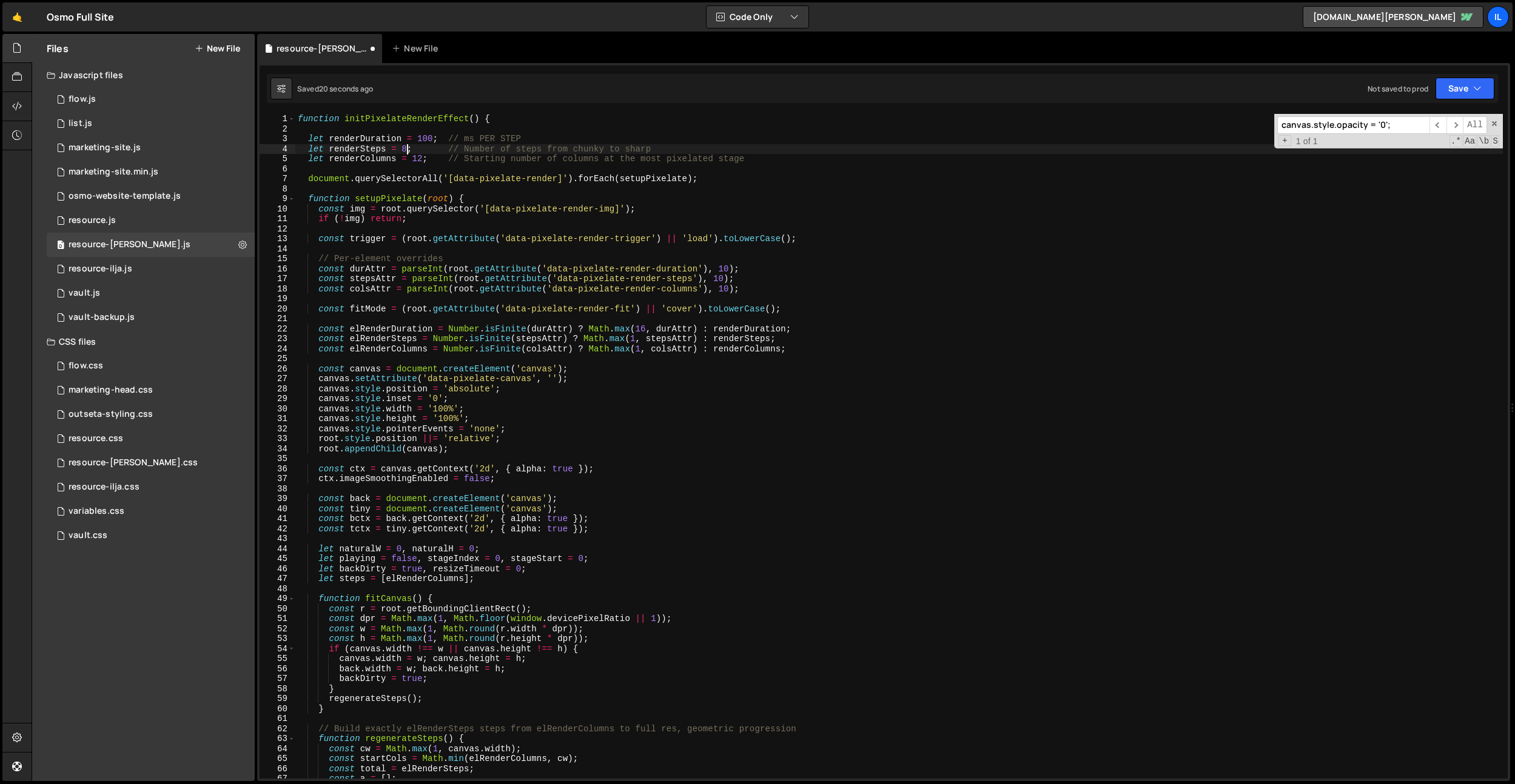
scroll to position [0, 8]
type textarea "let renderSteps = 8; // Number of steps from chunky to sharp"
drag, startPoint x: 420, startPoint y: 132, endPoint x: 428, endPoint y: 137, distance: 9.4
click at [422, 133] on div "function initPixelateRenderEffect ( ) { let renderDuration = 100 ; // ms PER ST…" at bounding box center [899, 456] width 1207 height 685
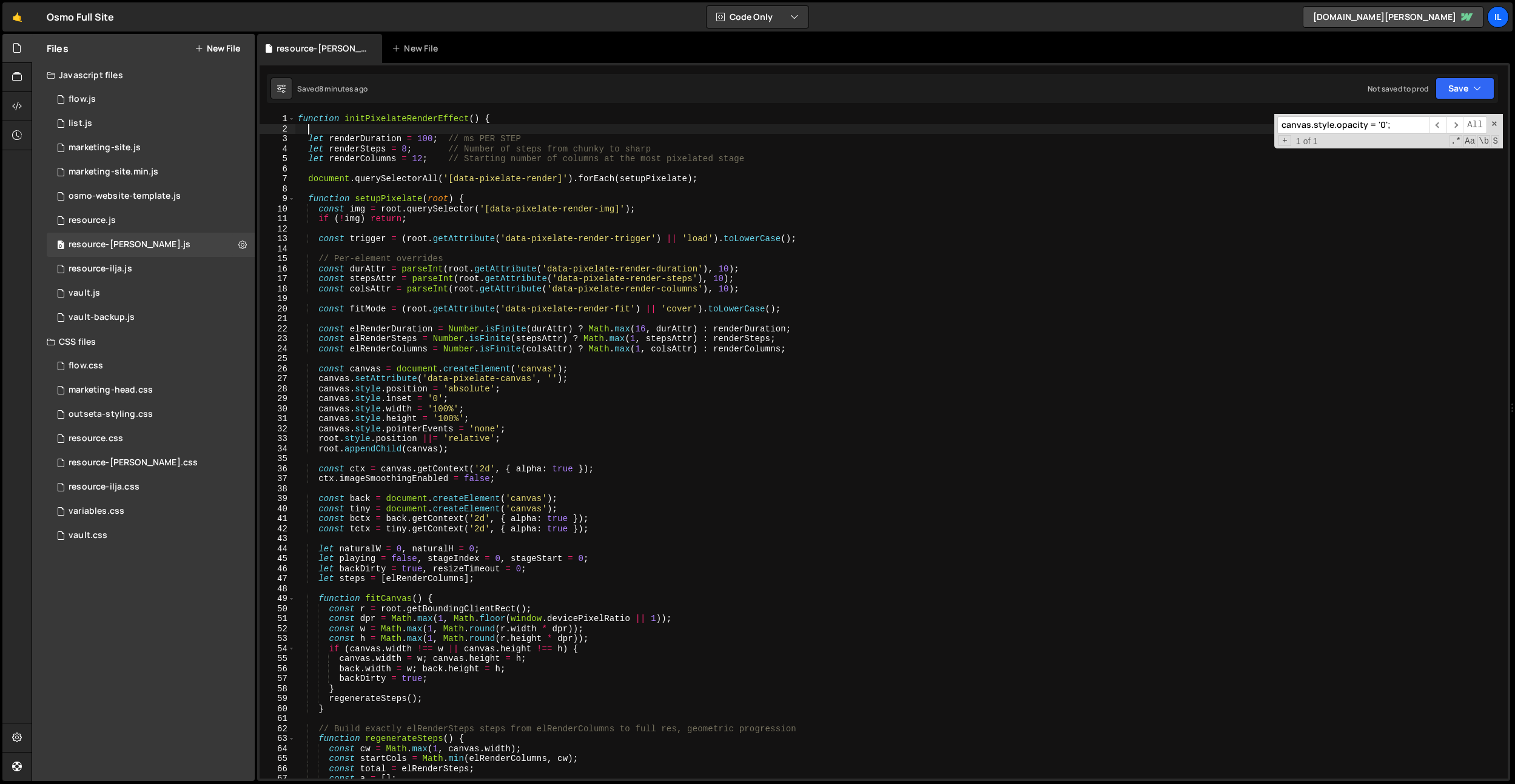
click at [428, 137] on div "function initPixelateRenderEffect ( ) { let renderDuration = 100 ; // ms PER ST…" at bounding box center [899, 456] width 1207 height 685
drag, startPoint x: 393, startPoint y: 153, endPoint x: 406, endPoint y: 151, distance: 13.2
click at [393, 153] on div "function initPixelateRenderEffect ( ) { let renderDuration = 100 ; // ms PER ST…" at bounding box center [899, 456] width 1207 height 685
click at [406, 151] on div "function initPixelateRenderEffect ( ) { let renderDuration = 100 ; // ms PER ST…" at bounding box center [899, 456] width 1207 height 685
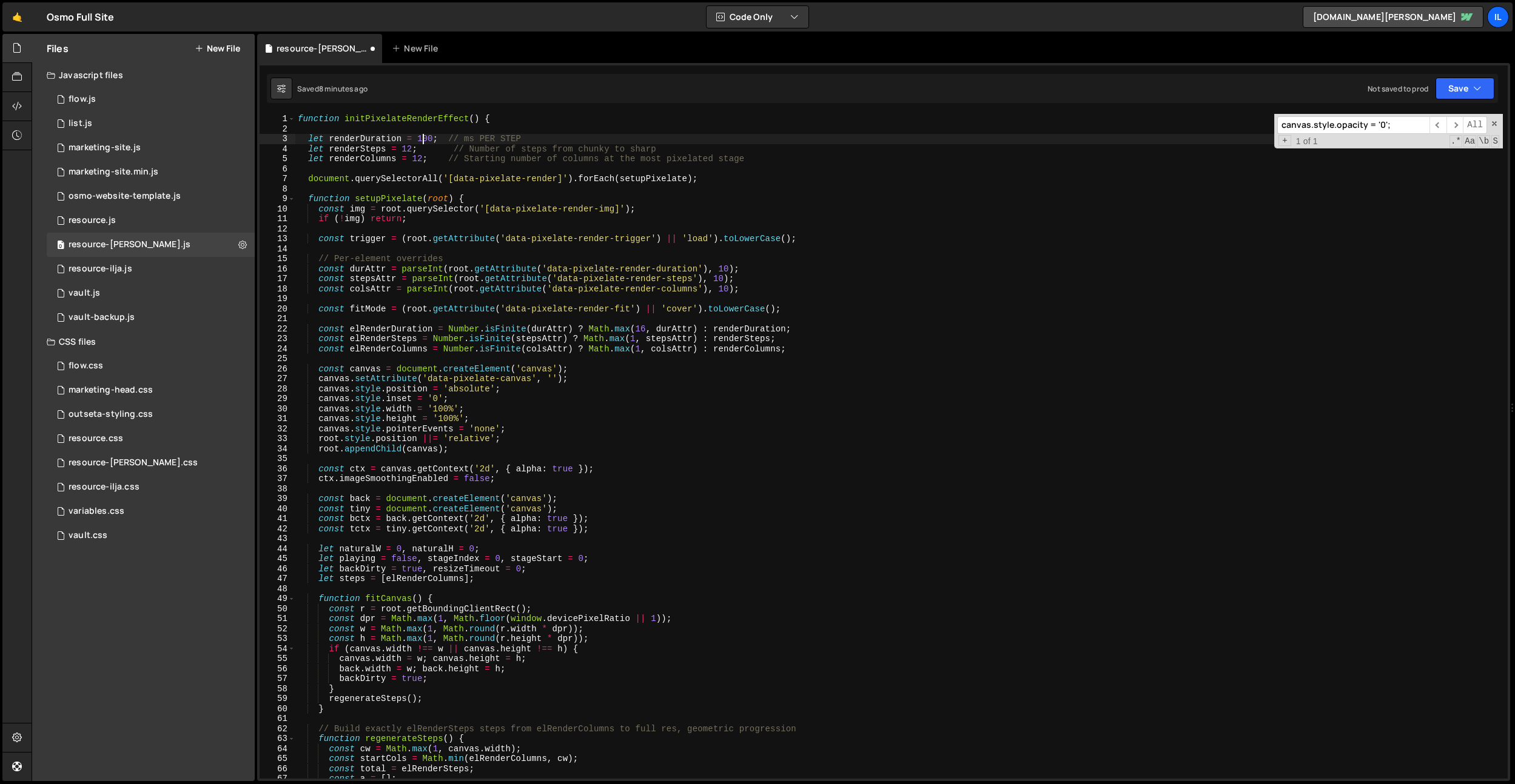
click at [423, 138] on div "function initPixelateRenderEffect ( ) { let renderDuration = 100 ; // ms PER ST…" at bounding box center [899, 456] width 1207 height 685
click at [447, 150] on div "function initPixelateRenderEffect ( ) { let renderDuration = 100 ; // ms PER ST…" at bounding box center [899, 456] width 1207 height 685
click at [413, 157] on div "function initPixelateRenderEffect ( ) { let renderDuration = 100 ; // ms PER ST…" at bounding box center [899, 456] width 1207 height 685
click at [670, 353] on div "function initPixelateRenderEffect ( ) { let renderDuration = 100 ; // ms PER ST…" at bounding box center [899, 456] width 1207 height 685
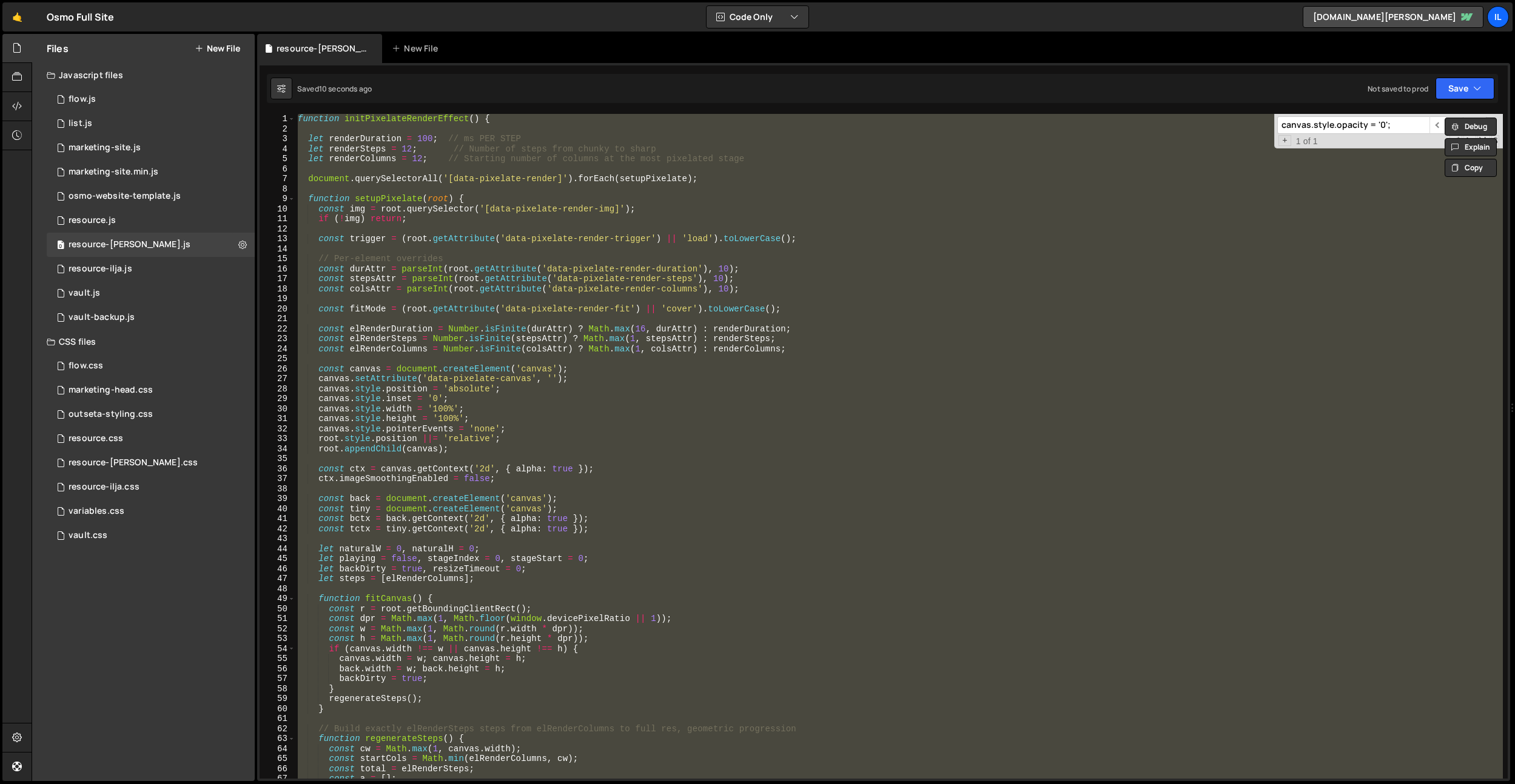
paste textarea
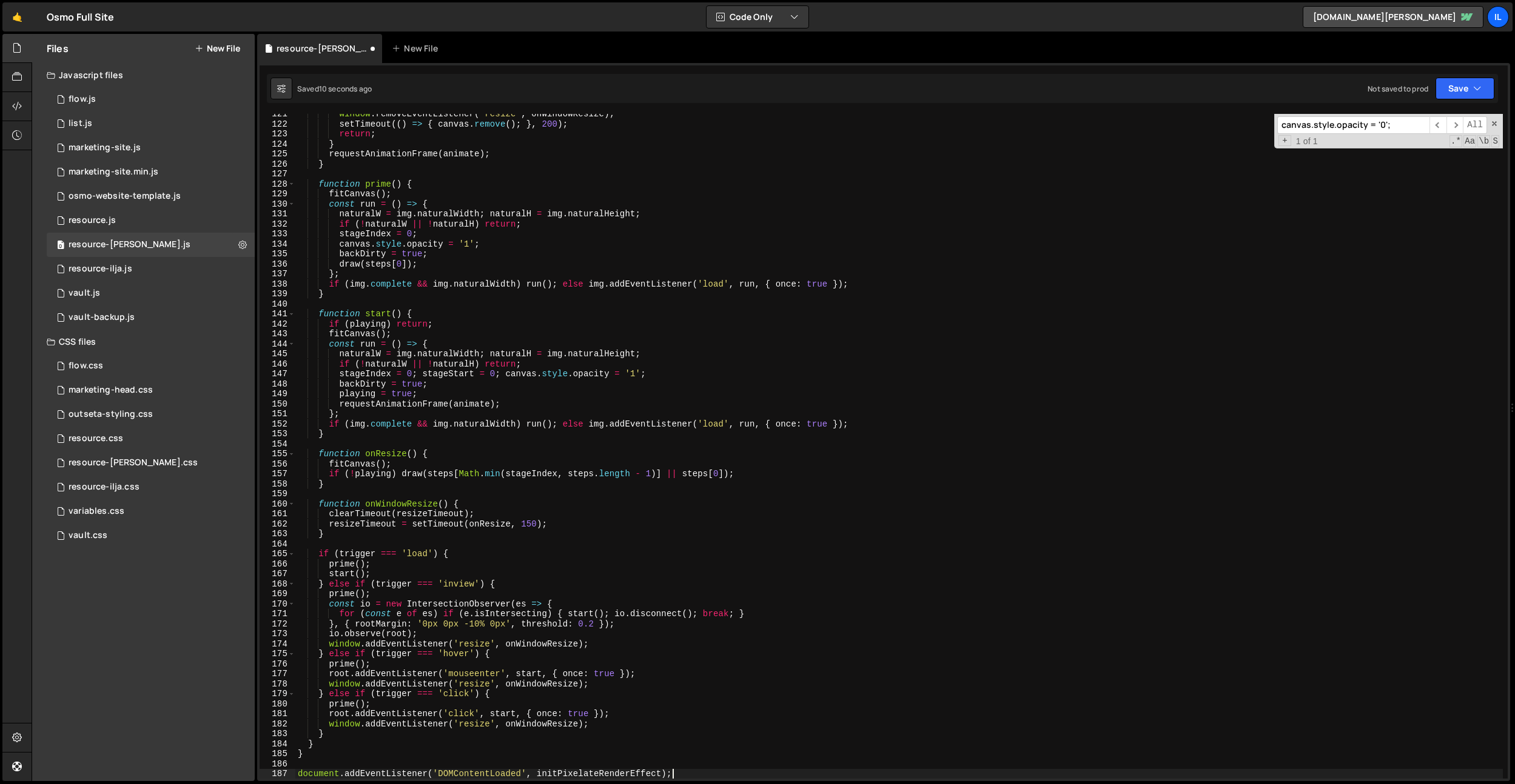
scroll to position [1205, 0]
click at [574, 234] on div "window . removeEventListener ( 'resize' , onWindowResize ) ; setTimeout (( ) =>…" at bounding box center [899, 451] width 1207 height 685
type textarea "stageIndex = 0;"
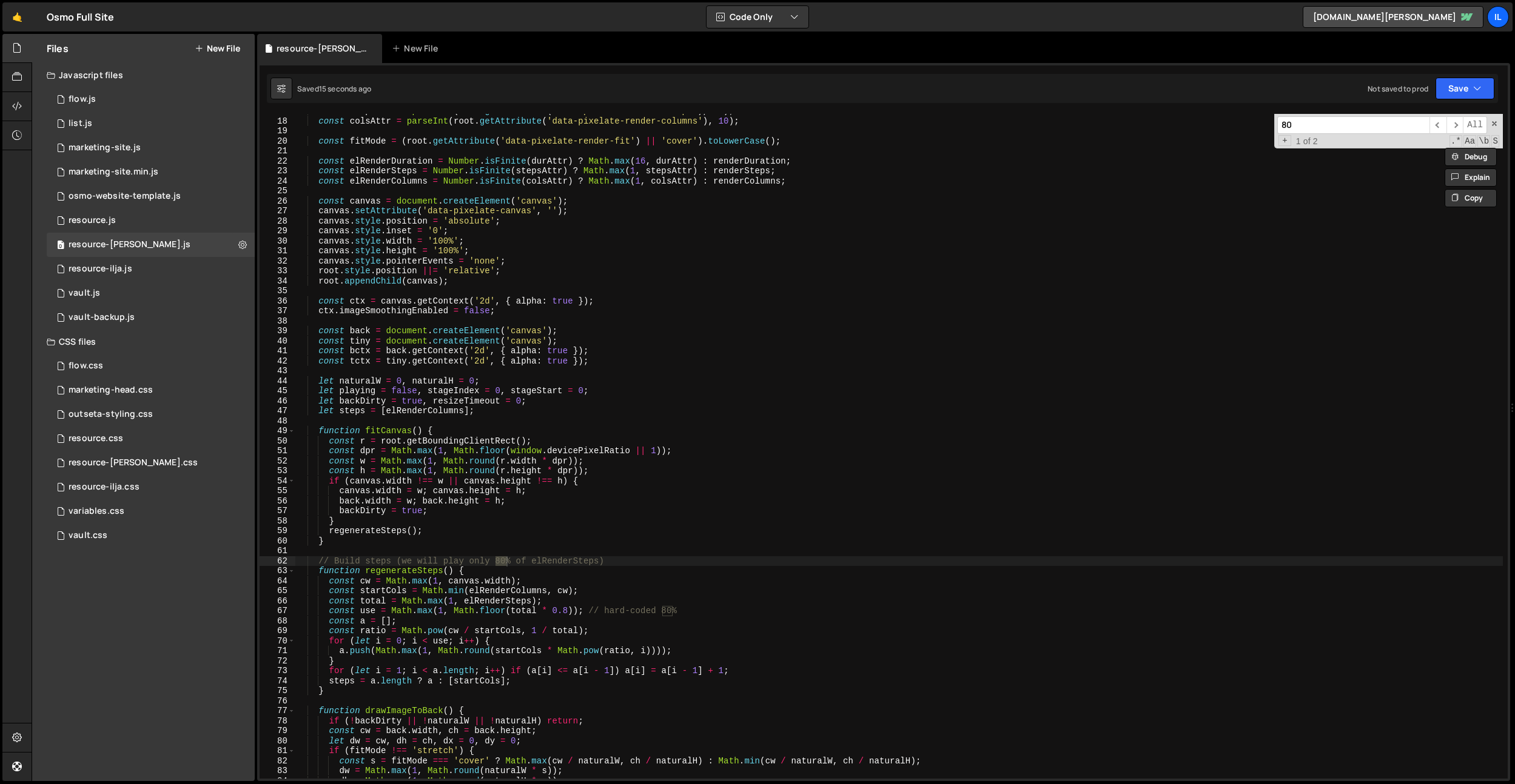
scroll to position [168, 0]
type input "80"
click at [592, 565] on div "const stepsAttr = parseInt ( root . getAttribute ( 'data-pixelate-render-steps'…" at bounding box center [899, 448] width 1207 height 685
drag, startPoint x: 681, startPoint y: 563, endPoint x: 442, endPoint y: 603, distance: 242.3
click at [294, 560] on div "// Build steps (we will play only 80% of elRenderSteps) 17 18 19 20 21 22 23 24…" at bounding box center [884, 446] width 1248 height 664
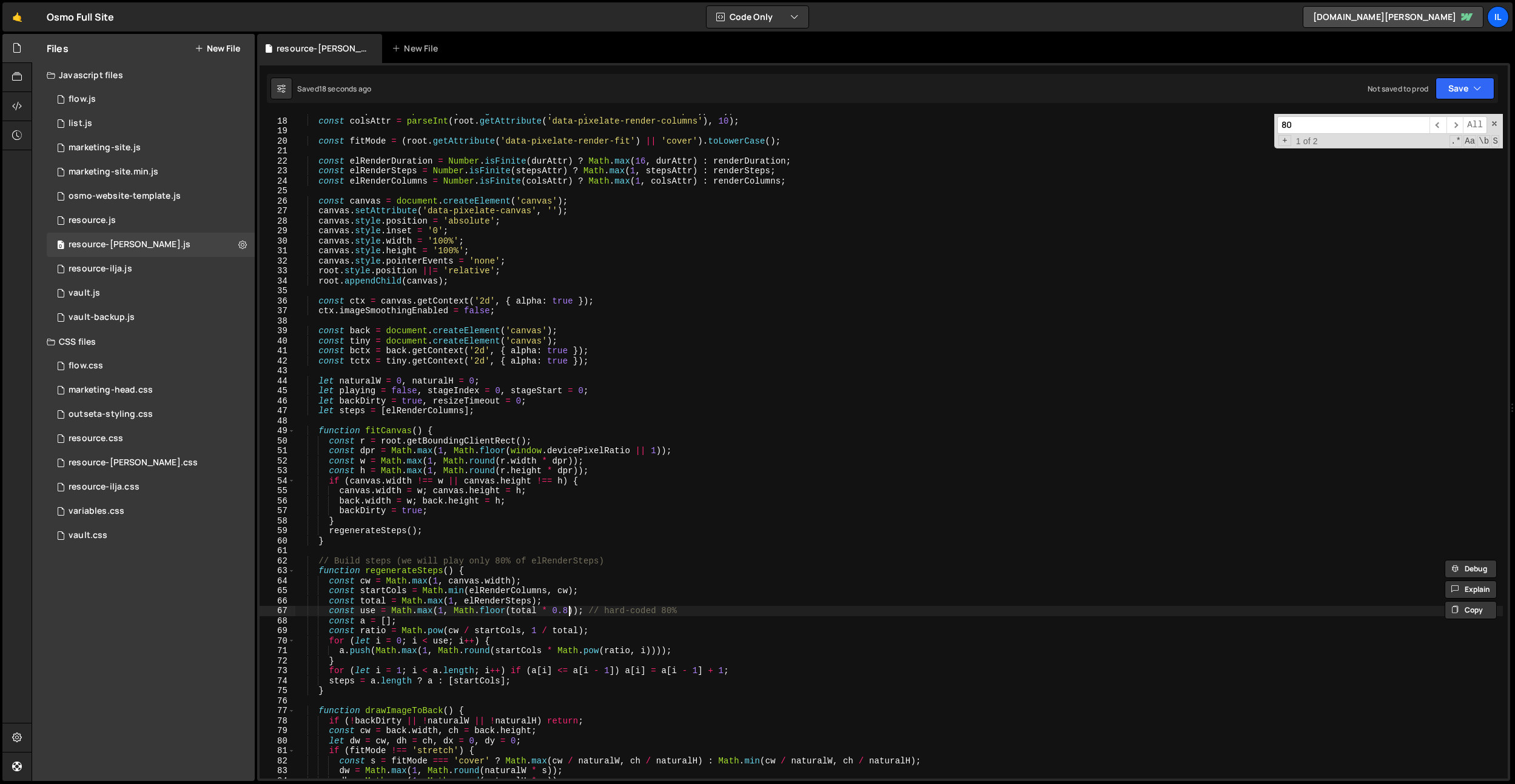
click at [568, 609] on div "const stepsAttr = parseInt ( root . getAttribute ( 'data-pixelate-render-steps'…" at bounding box center [899, 448] width 1207 height 685
click at [647, 533] on div "const stepsAttr = parseInt ( root . getAttribute ( 'data-pixelate-render-steps'…" at bounding box center [899, 448] width 1207 height 685
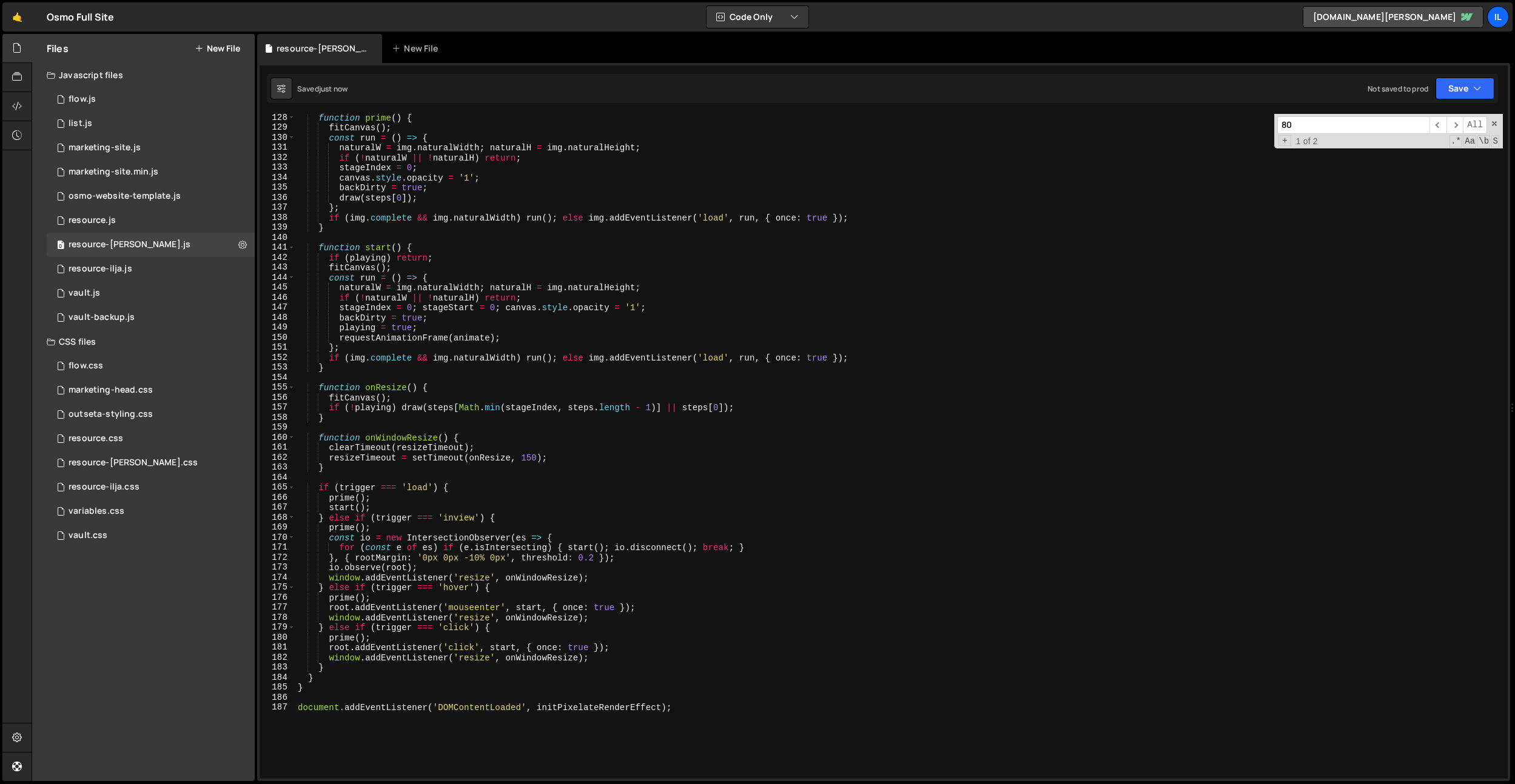
scroll to position [1271, 0]
click at [490, 560] on div "function prime ( ) { fitCanvas ( ) ; const run = ( ) => { naturalW = img . natu…" at bounding box center [899, 454] width 1207 height 685
click at [476, 558] on div "function prime ( ) { fitCanvas ( ) ; const run = ( ) => { naturalW = img . natu…" at bounding box center [899, 454] width 1207 height 685
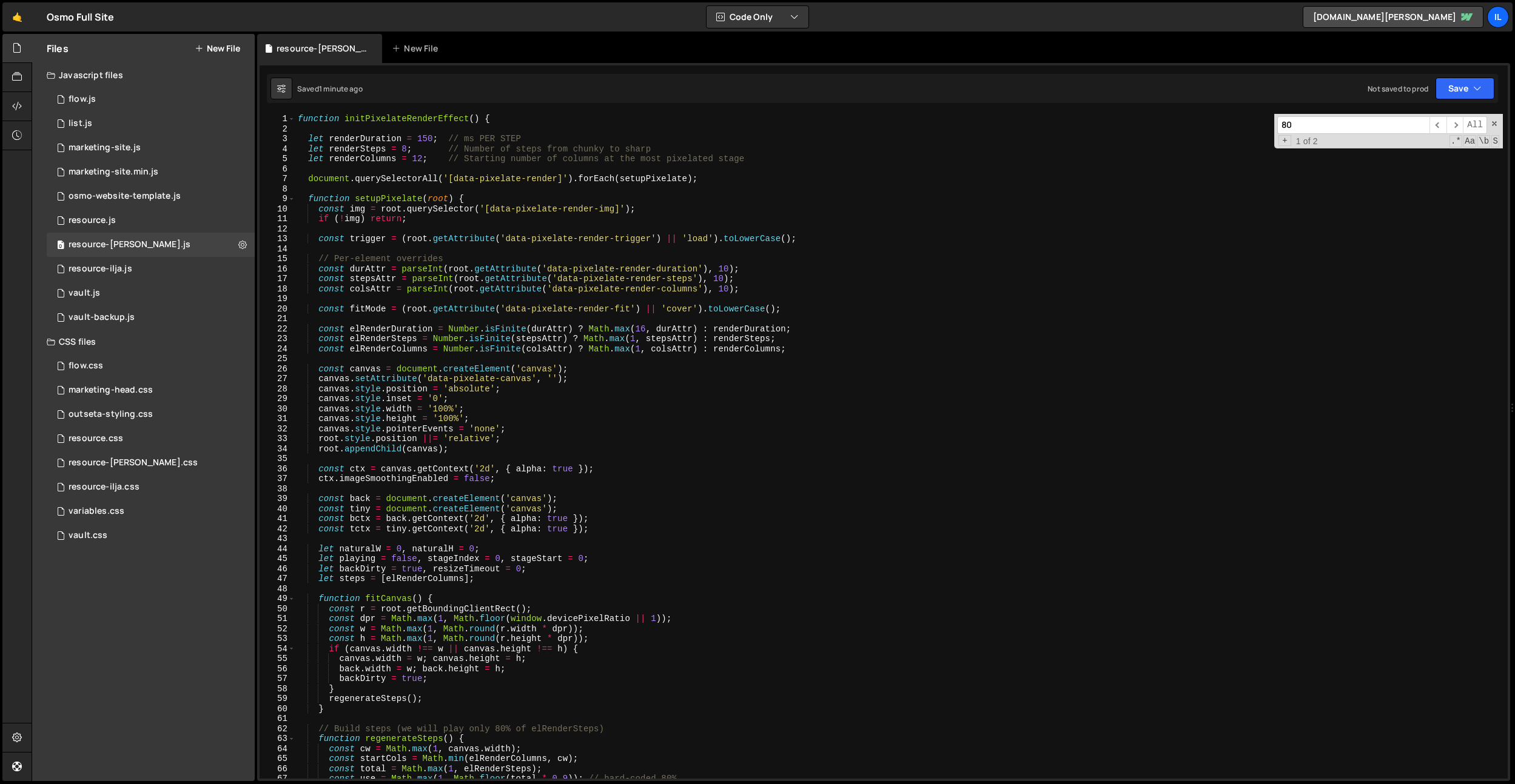
scroll to position [0, 0]
click at [565, 158] on div "function initPixelateRenderEffect ( ) { let renderDuration = 150 ; // ms PER ST…" at bounding box center [899, 456] width 1207 height 685
click at [407, 148] on div "function initPixelateRenderEffect ( ) { let renderDuration = 150 ; // ms PER ST…" at bounding box center [899, 456] width 1207 height 685
type textarea "let renderSteps = 12; // Number of steps from chunky to sharp"
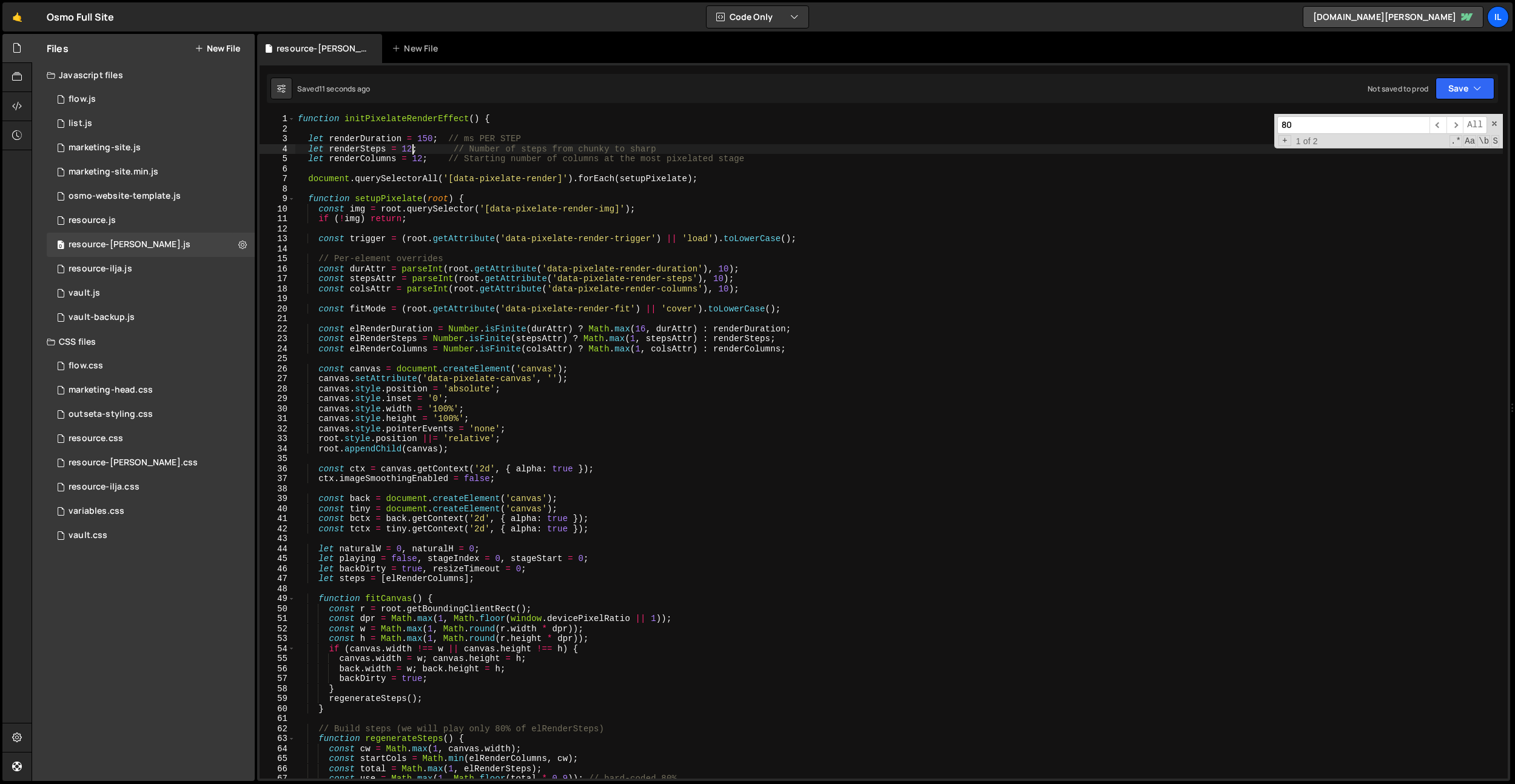
click at [532, 168] on div "function initPixelateRenderEffect ( ) { let renderDuration = 150 ; // ms PER ST…" at bounding box center [899, 456] width 1207 height 685
click at [426, 142] on div "function initPixelateRenderEffect ( ) { let renderDuration = 150 ; // ms PER ST…" at bounding box center [899, 456] width 1207 height 685
click at [369, 160] on div "function initPixelateRenderEffect ( ) { let renderDuration = 100 ; // ms PER ST…" at bounding box center [899, 456] width 1207 height 685
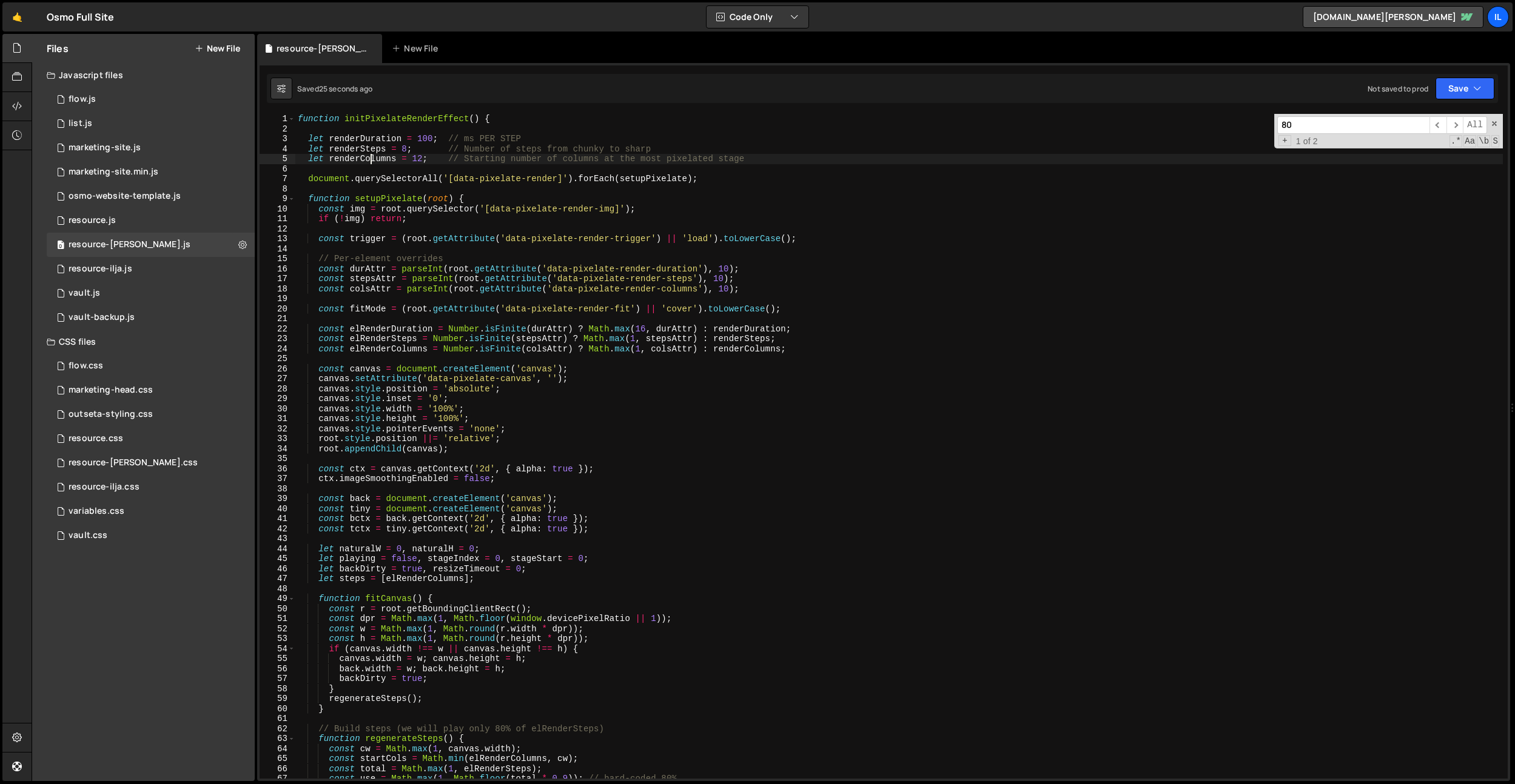
click at [369, 160] on div "function initPixelateRenderEffect ( ) { let renderDuration = 100 ; // ms PER ST…" at bounding box center [899, 456] width 1207 height 685
click at [445, 195] on div "function initPixelateRenderEffect ( ) { let renderDuration = 100 ; // ms PER ST…" at bounding box center [899, 456] width 1207 height 685
type textarea "function setupPixelate(root) {"
paste input "renderColumns"
type input "renderColumns"
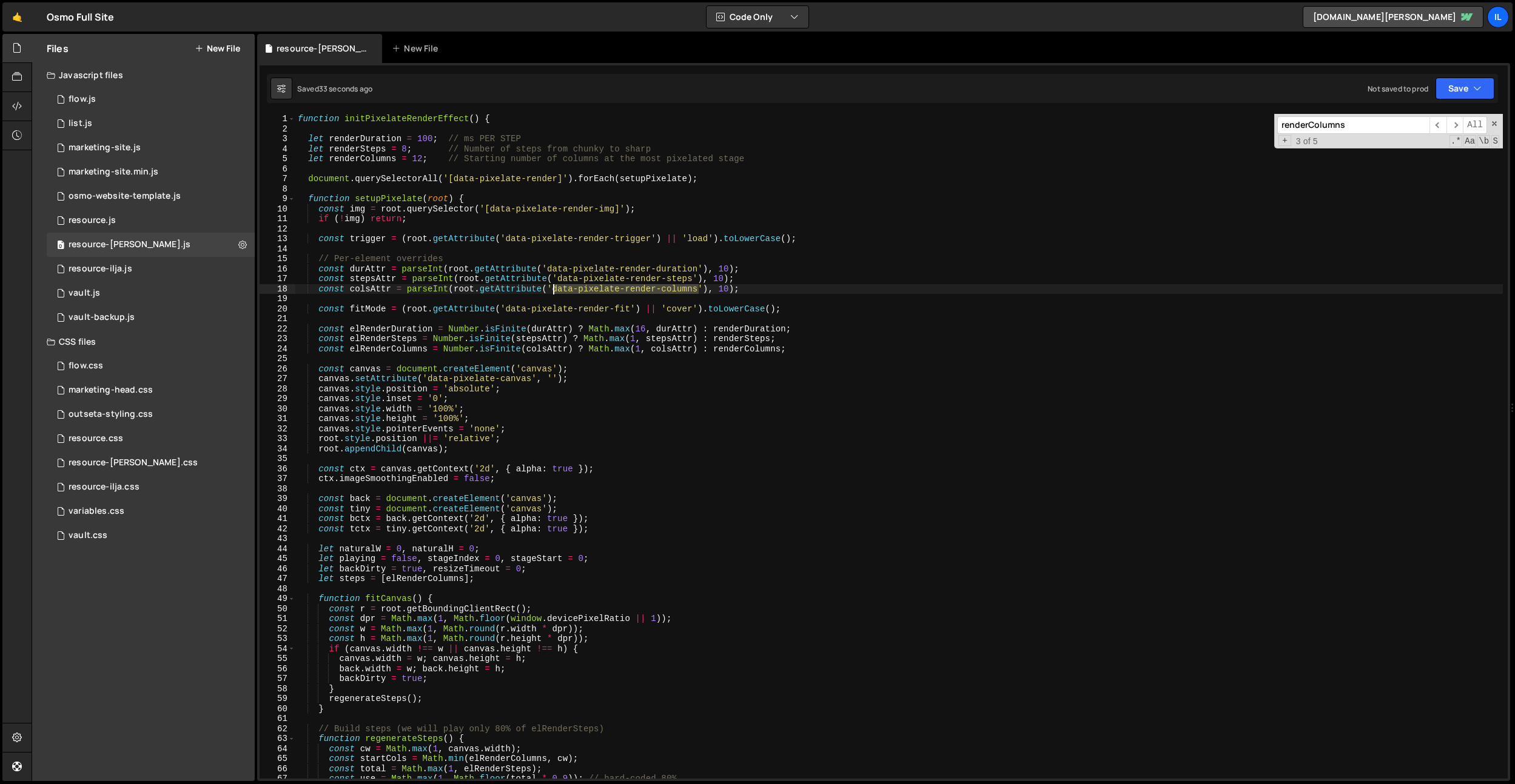
drag, startPoint x: 698, startPoint y: 288, endPoint x: 553, endPoint y: 288, distance: 145.0
click at [553, 288] on div "function initPixelateRenderEffect ( ) { let renderDuration = 100 ; // ms PER ST…" at bounding box center [899, 456] width 1207 height 685
click at [427, 142] on div "function initPixelateRenderEffect ( ) { let renderDuration = 100 ; // ms PER ST…" at bounding box center [899, 456] width 1207 height 685
click at [678, 546] on div "function initPixelateRenderEffect ( ) { let renderDuration = 150 ; // ms PER ST…" at bounding box center [899, 456] width 1207 height 685
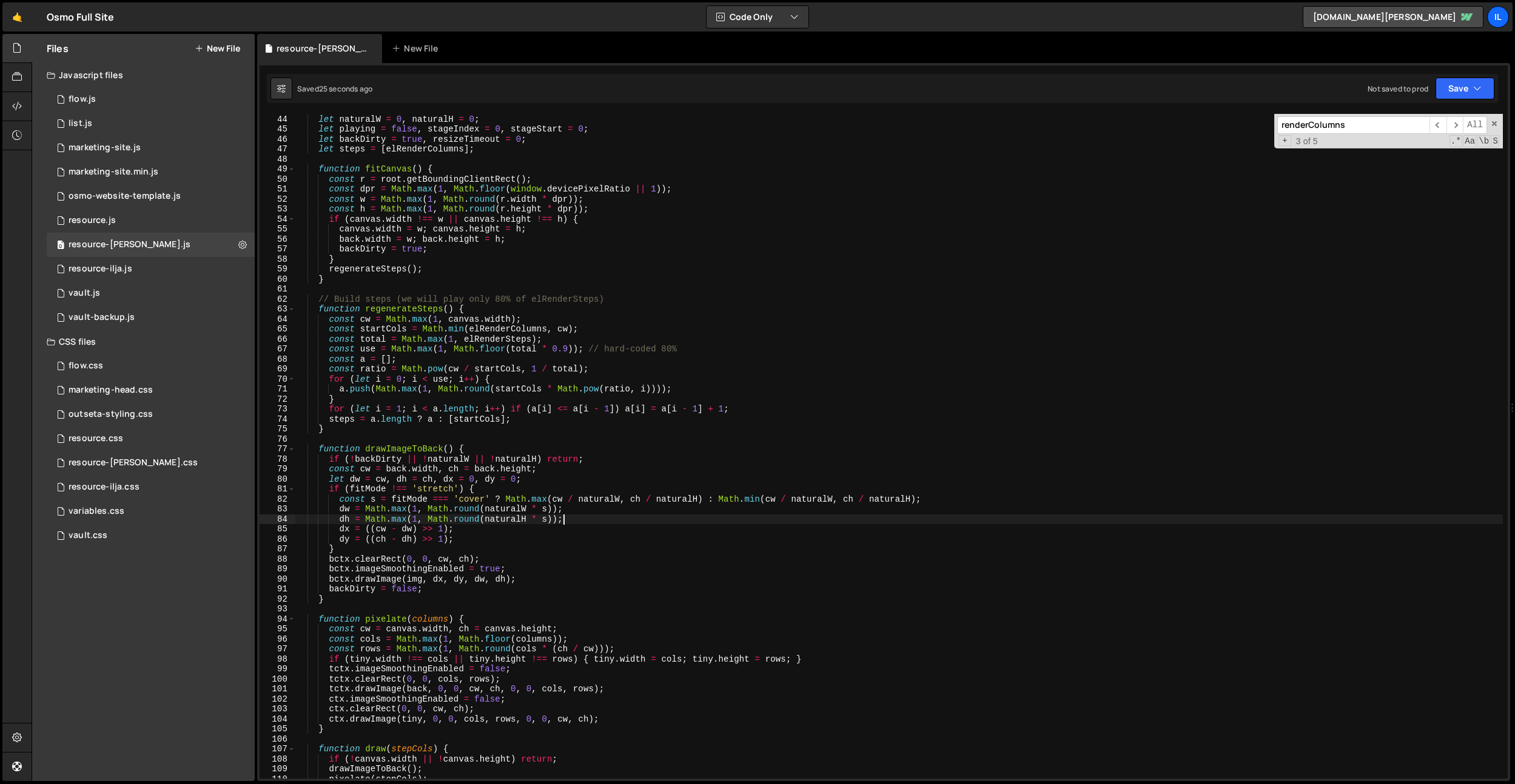
click at [567, 521] on div "let naturalW = 0 , naturalH = 0 ; let playing = false , stageIndex = 0 , stageS…" at bounding box center [899, 446] width 1207 height 685
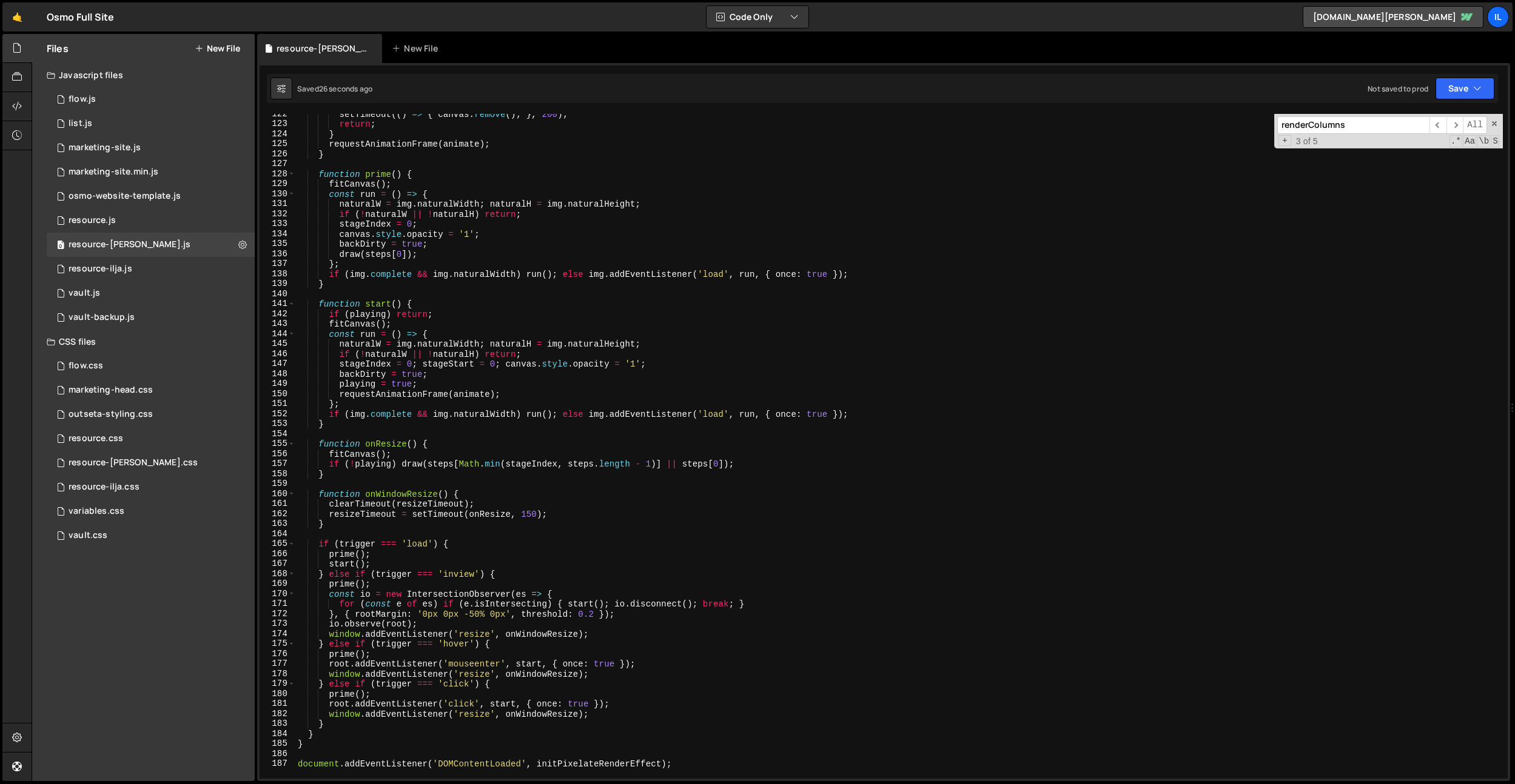
scroll to position [1318, 0]
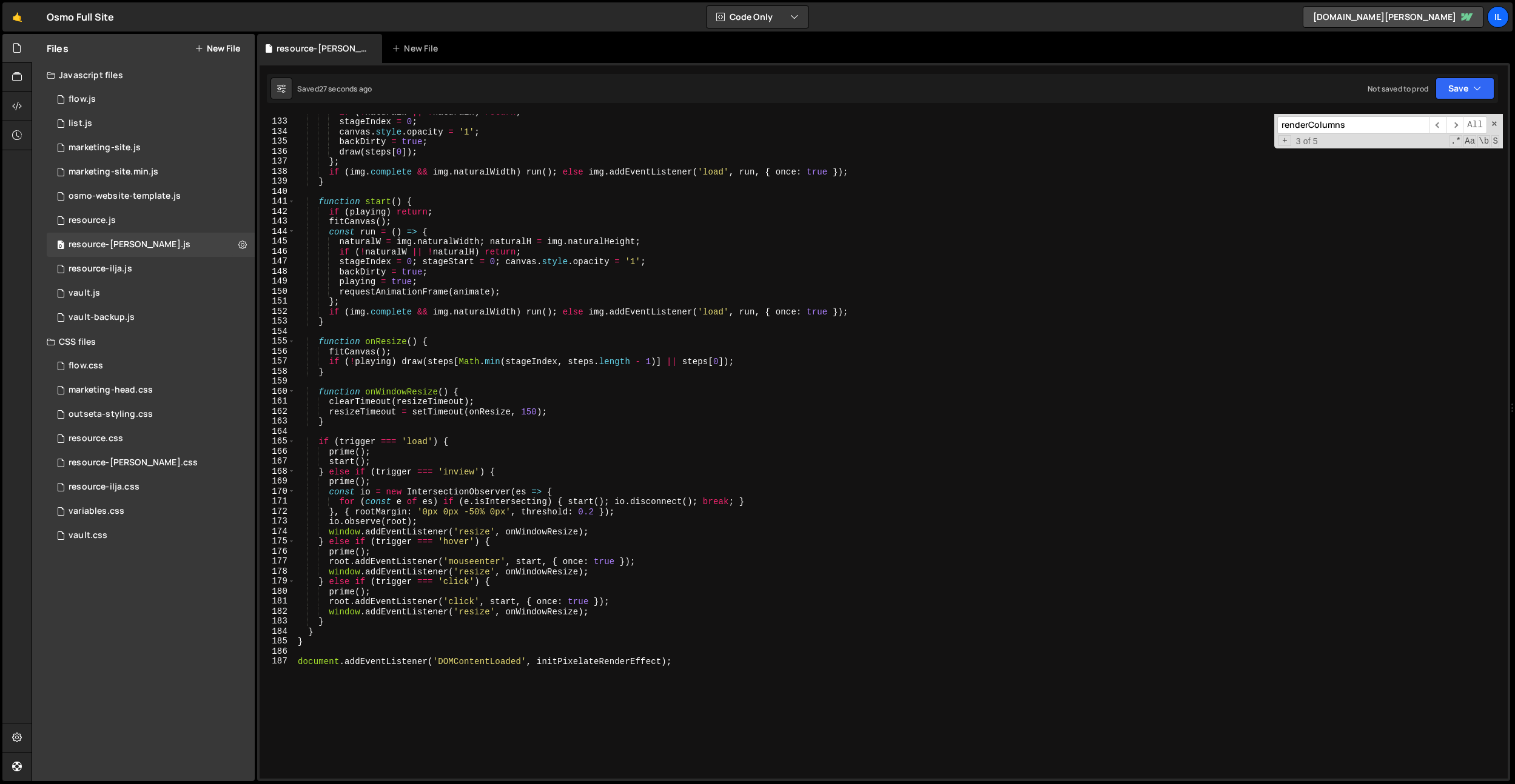
drag, startPoint x: 503, startPoint y: 535, endPoint x: 487, endPoint y: 521, distance: 21.3
click at [503, 534] on div "if ( ! naturalW || ! naturalH ) return ; stageIndex = 0 ; canvas . style . opac…" at bounding box center [899, 449] width 1207 height 685
click at [479, 514] on div "if ( ! naturalW || ! naturalH ) return ; stageIndex = 0 ; canvas . style . opac…" at bounding box center [899, 449] width 1207 height 685
click at [359, 146] on div "if ( ! naturalW || ! naturalH ) return ; stageIndex = 0 ; canvas . style . opac…" at bounding box center [899, 449] width 1207 height 685
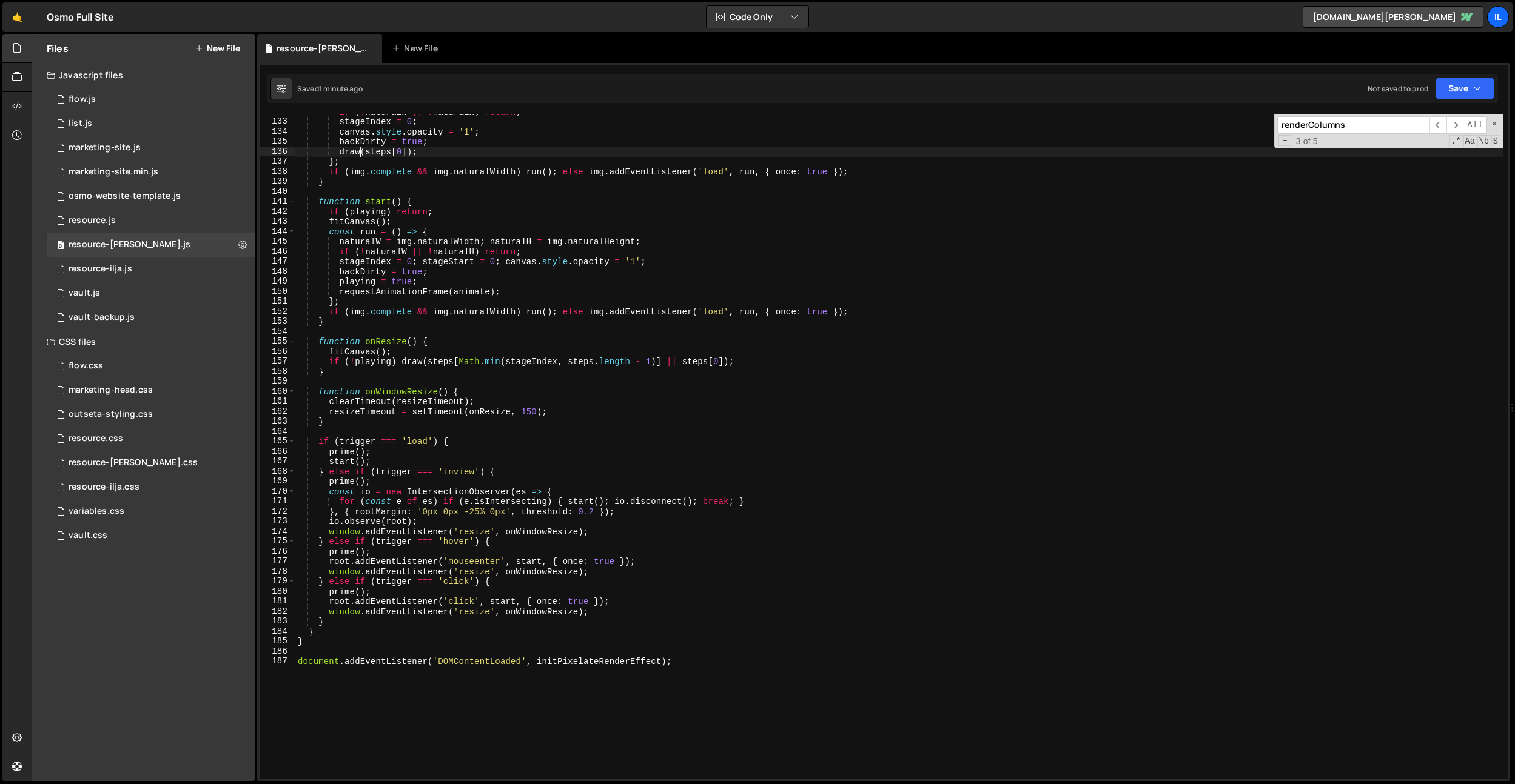
scroll to position [0, 8]
click at [411, 273] on div "if ( ! naturalW || ! naturalH ) return ; stageIndex = 0 ; canvas . style . opac…" at bounding box center [899, 449] width 1207 height 685
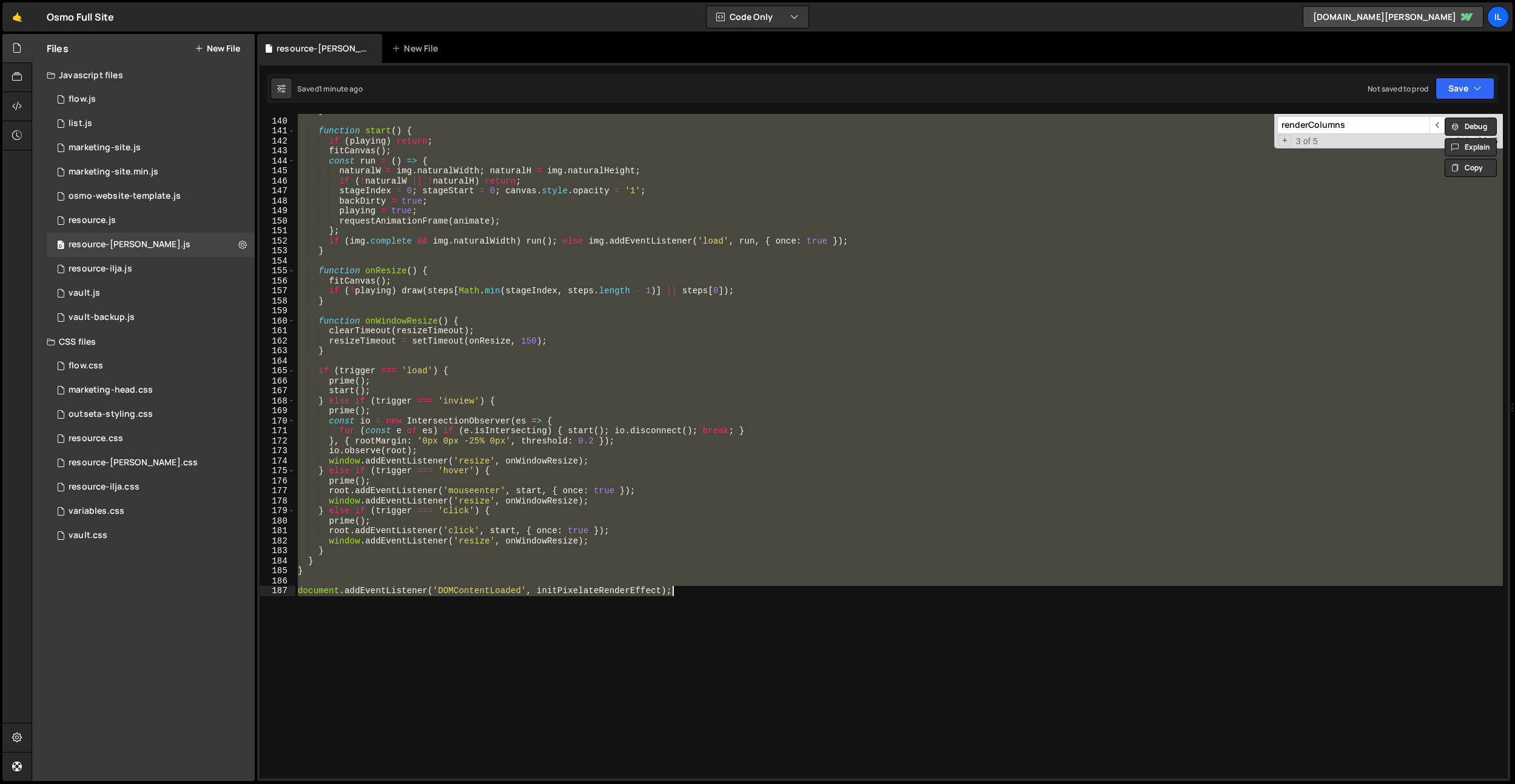
scroll to position [1533, 0]
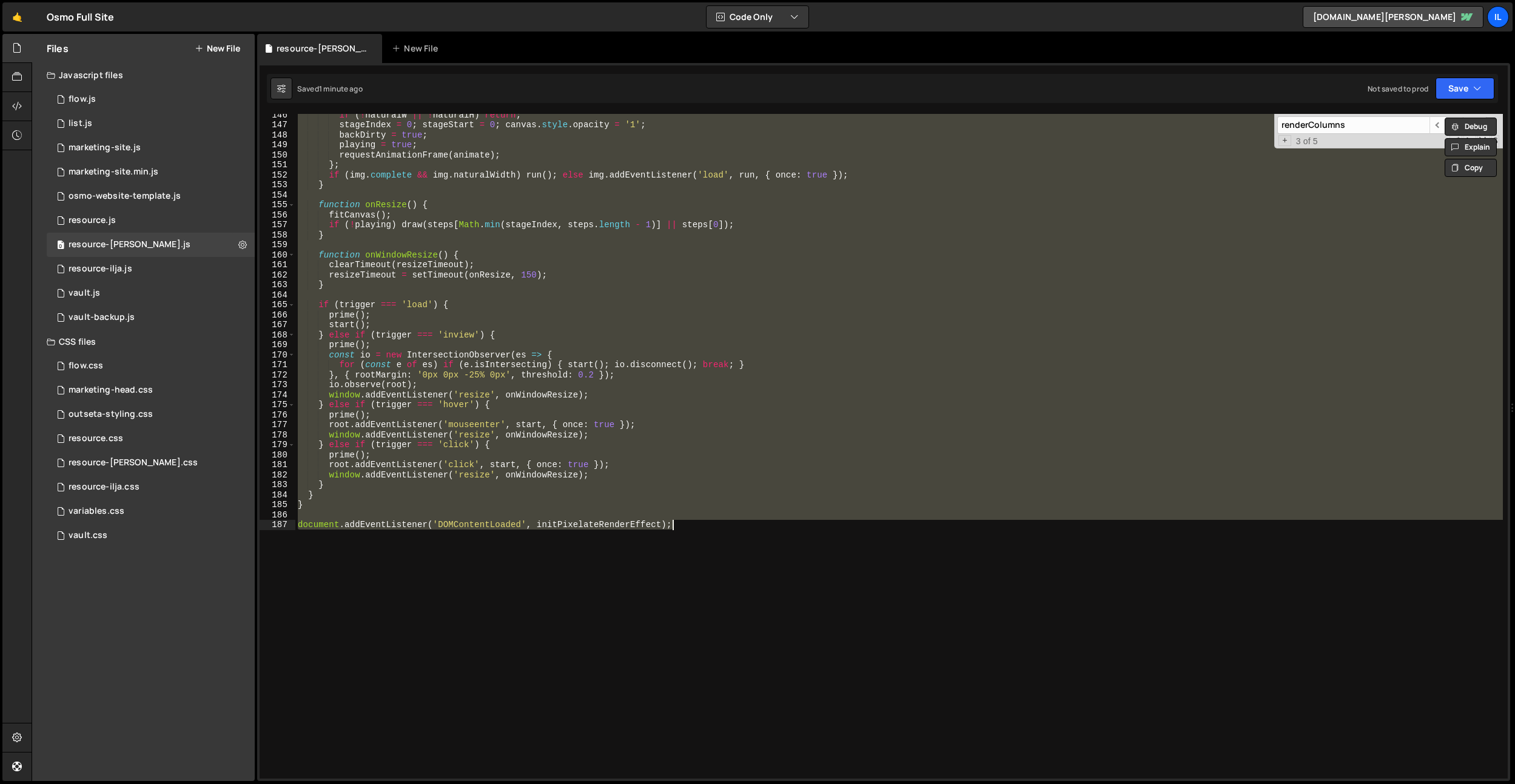
click at [525, 393] on div "if ( ! naturalW || ! naturalH ) return ; stageIndex = 0 ; stageStart = 0 ; canv…" at bounding box center [899, 446] width 1207 height 664
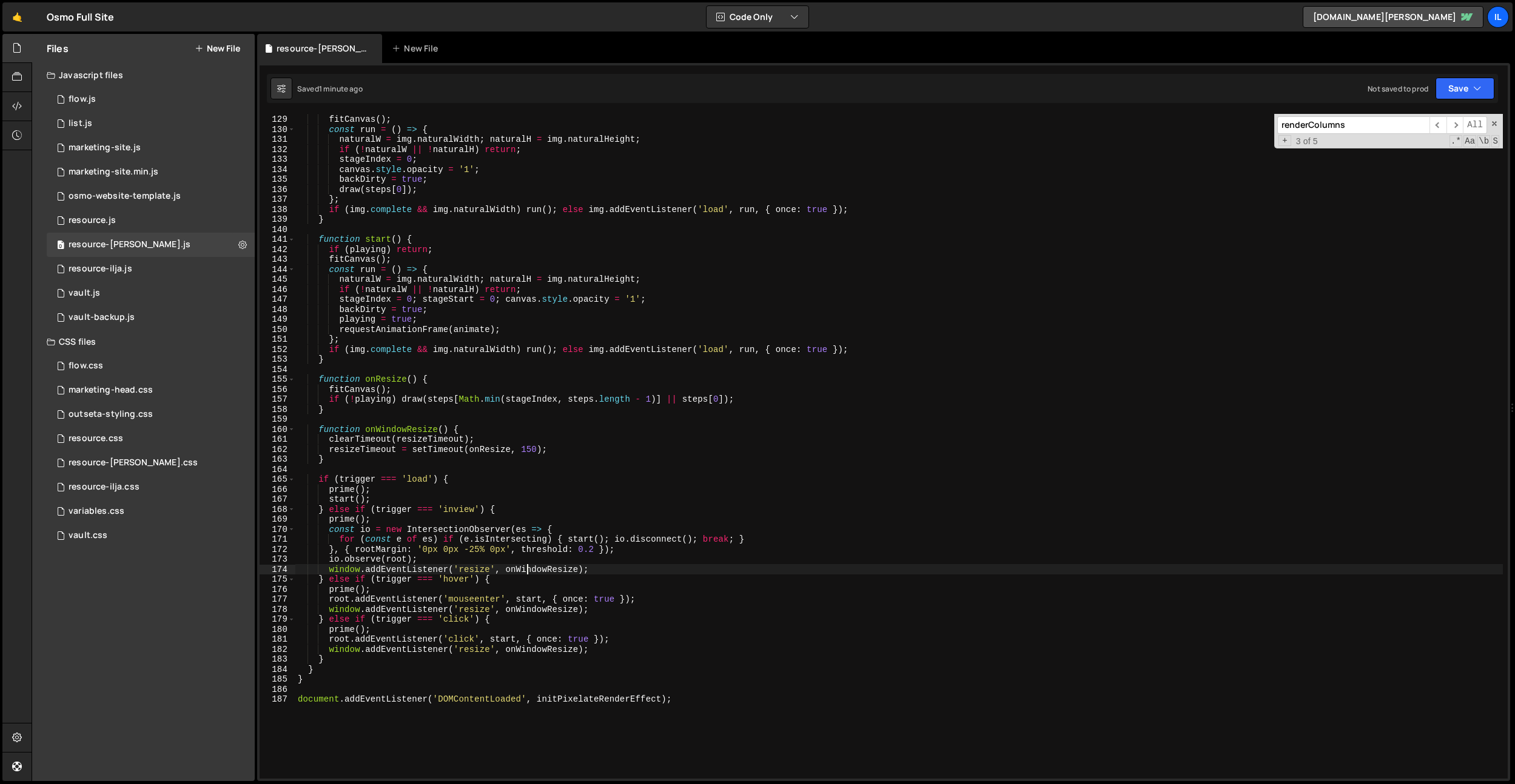
scroll to position [1245, 0]
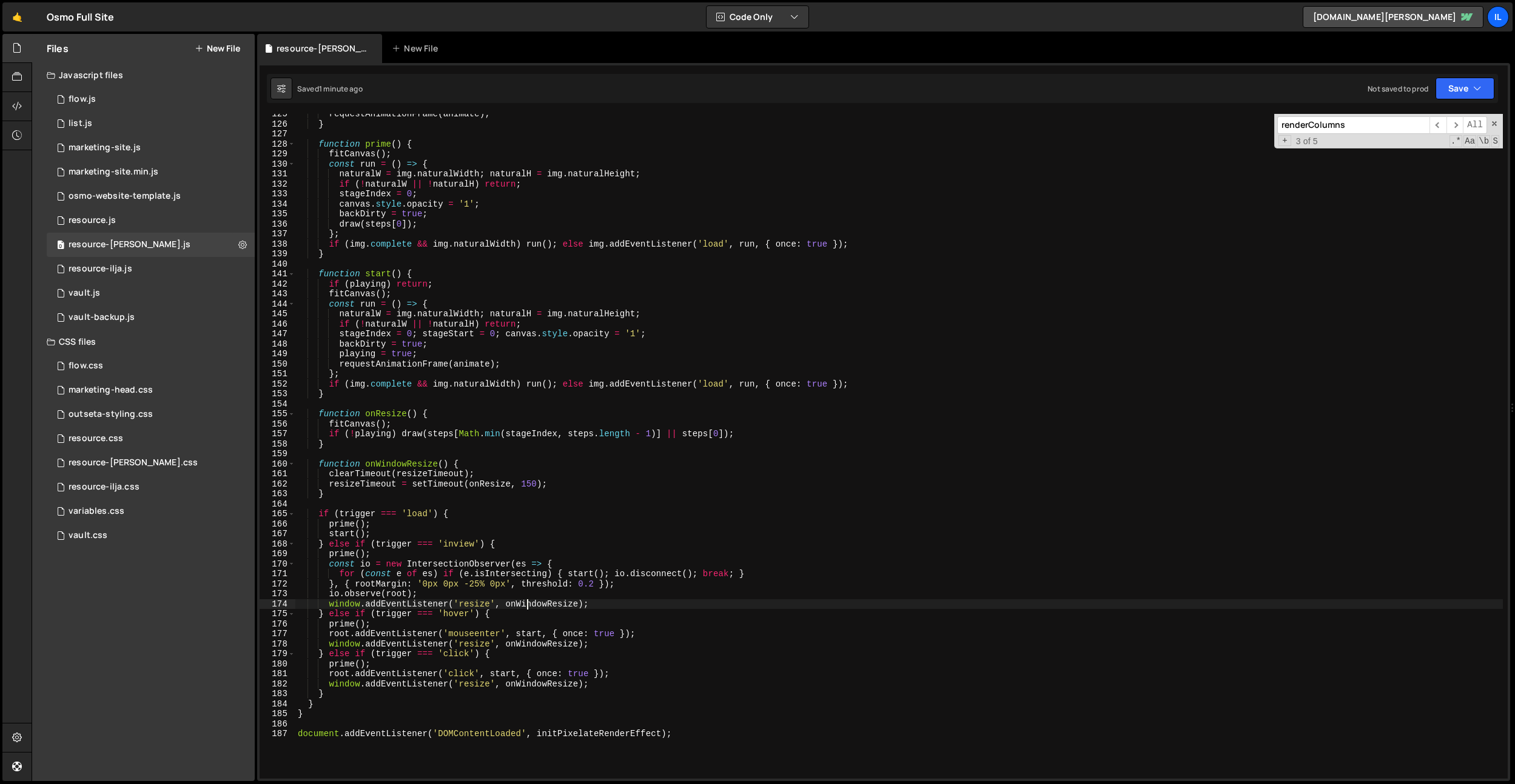
click at [532, 481] on div "requestAnimationFrame ( animate ) ; } function prime ( ) { fitCanvas ( ) ; cons…" at bounding box center [899, 451] width 1207 height 685
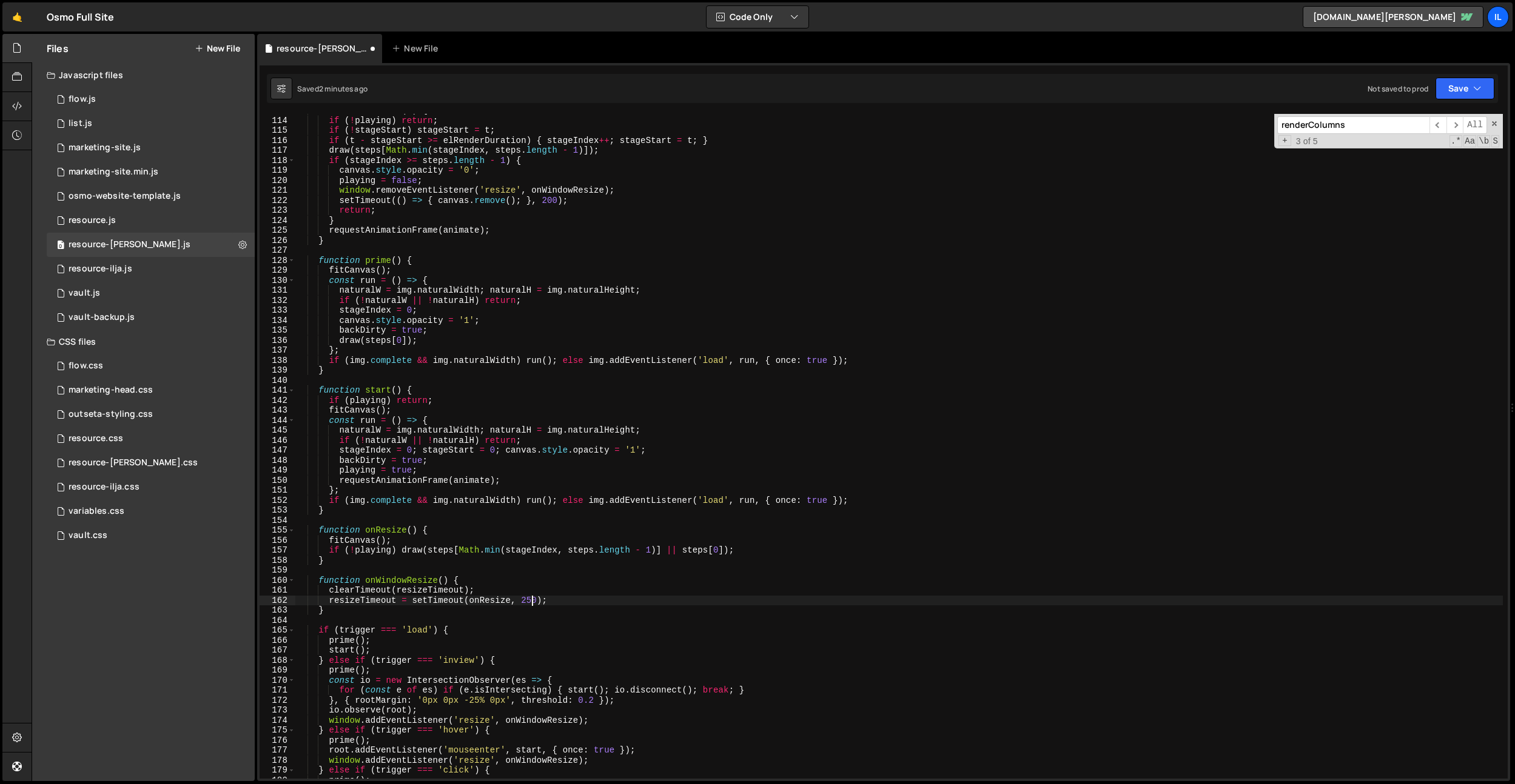
scroll to position [1111, 0]
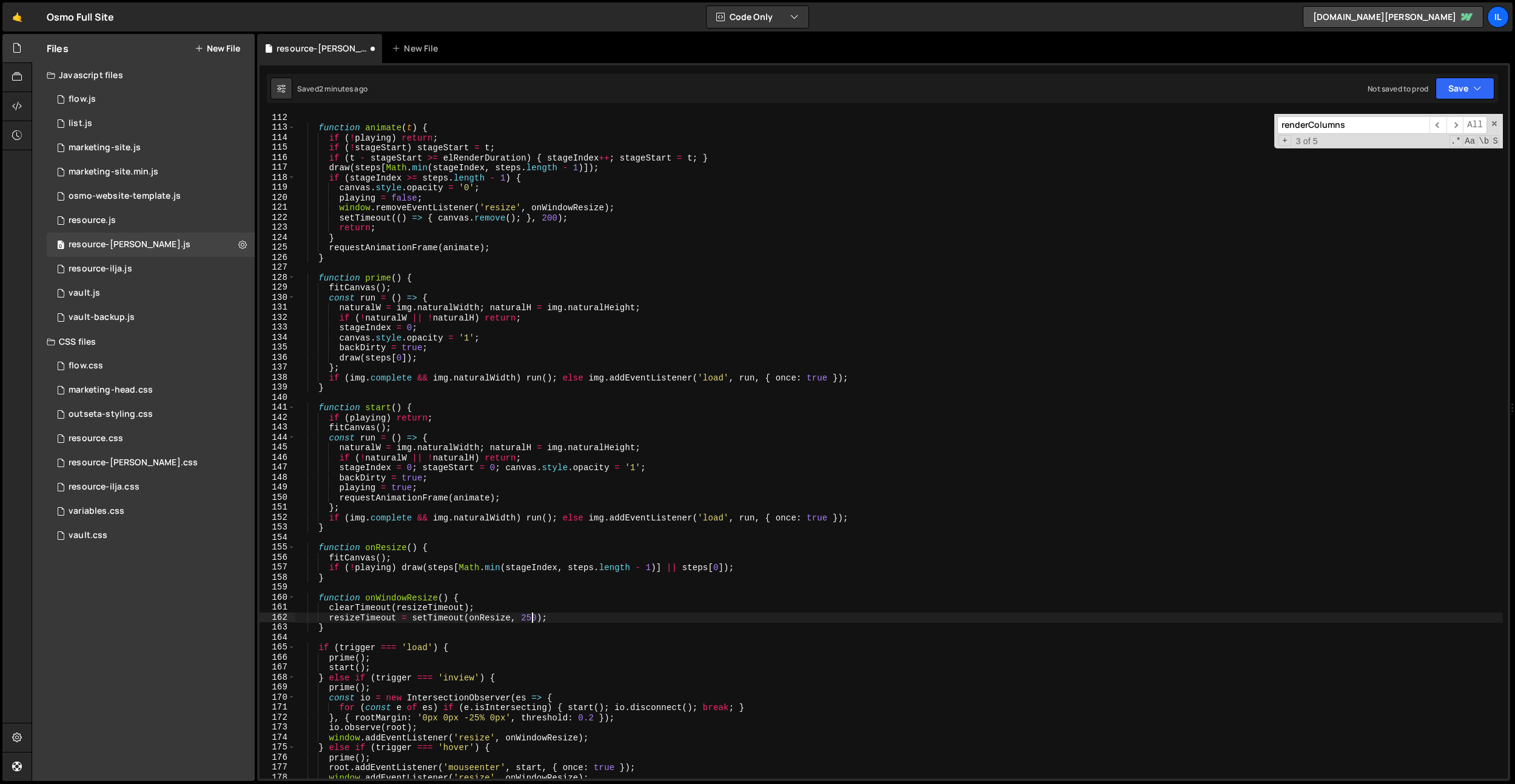
click at [554, 249] on div "function animate ( t ) { if ( ! playing ) return ; if ( ! stageStart ) stageSta…" at bounding box center [899, 455] width 1207 height 685
click at [550, 218] on div "function animate ( t ) { if ( ! playing ) return ; if ( ! stageStart ) stageSta…" at bounding box center [899, 455] width 1207 height 685
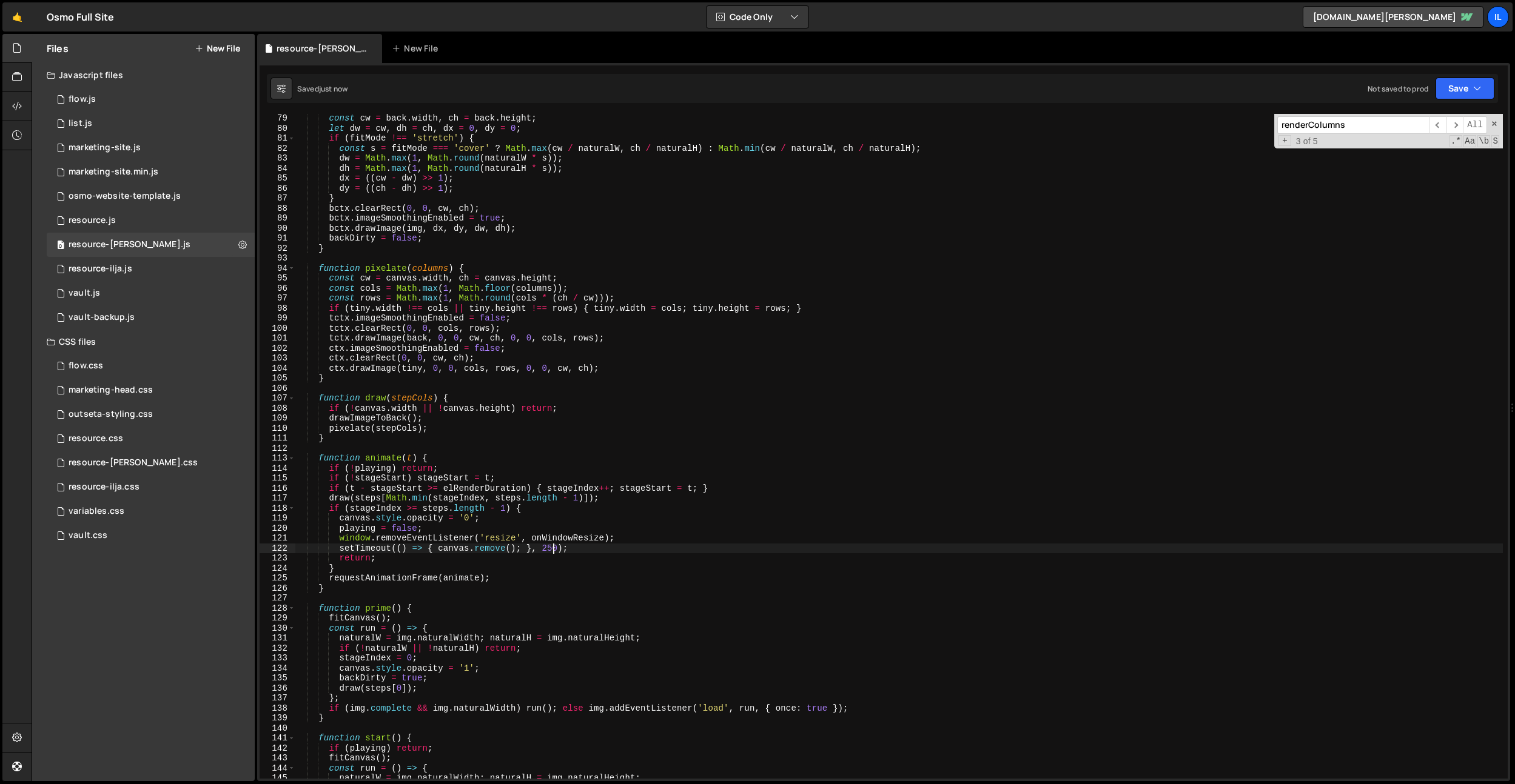
scroll to position [780, 0]
click at [648, 341] on div "const cw = back . width , ch = back . height ; let dw = cw , dh = ch , dx = 0 ,…" at bounding box center [899, 455] width 1207 height 685
type textarea "tctx.drawImage(back, 0, 0, cw, ch, 0, 0, cols, rows);"
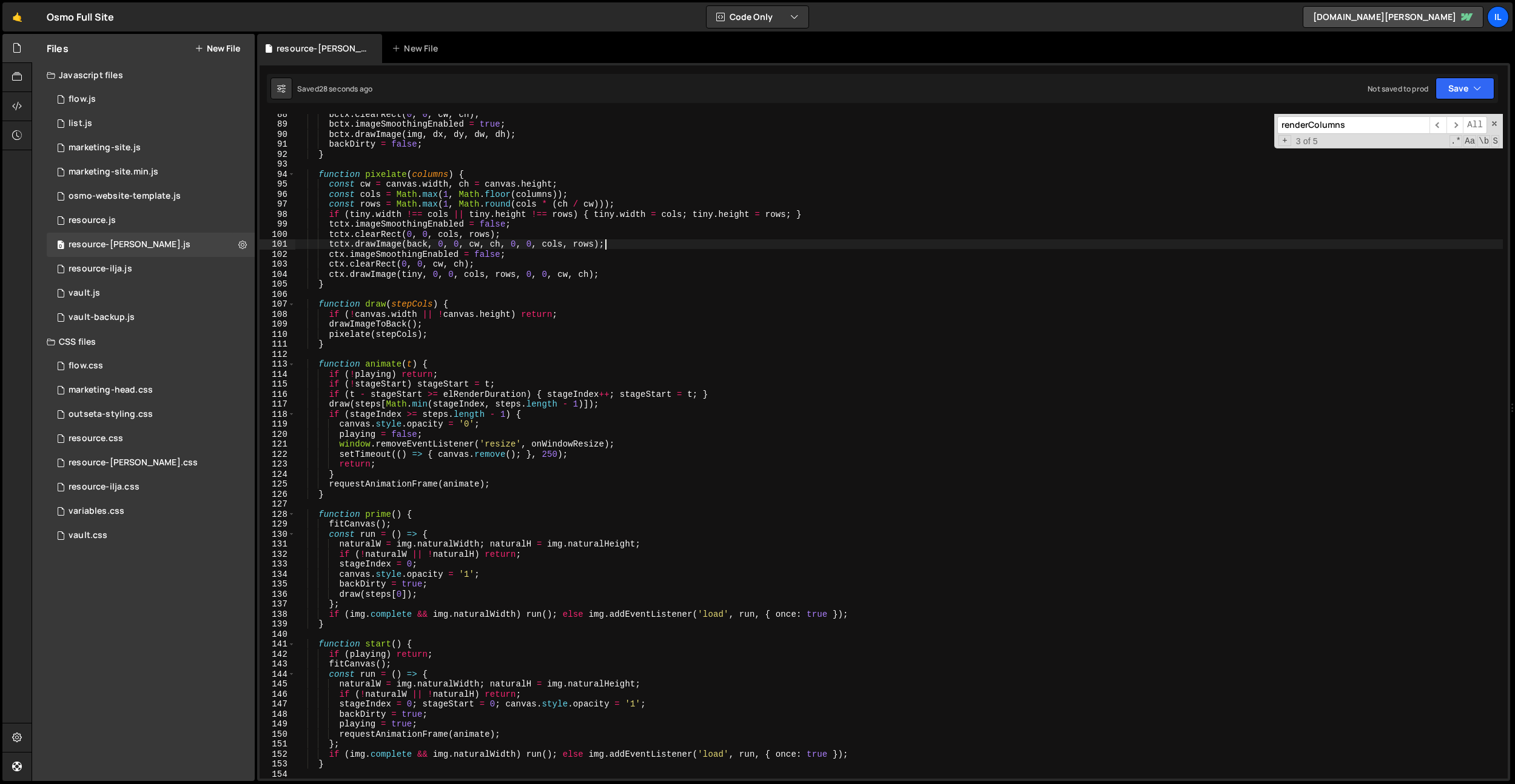
scroll to position [904, 0]
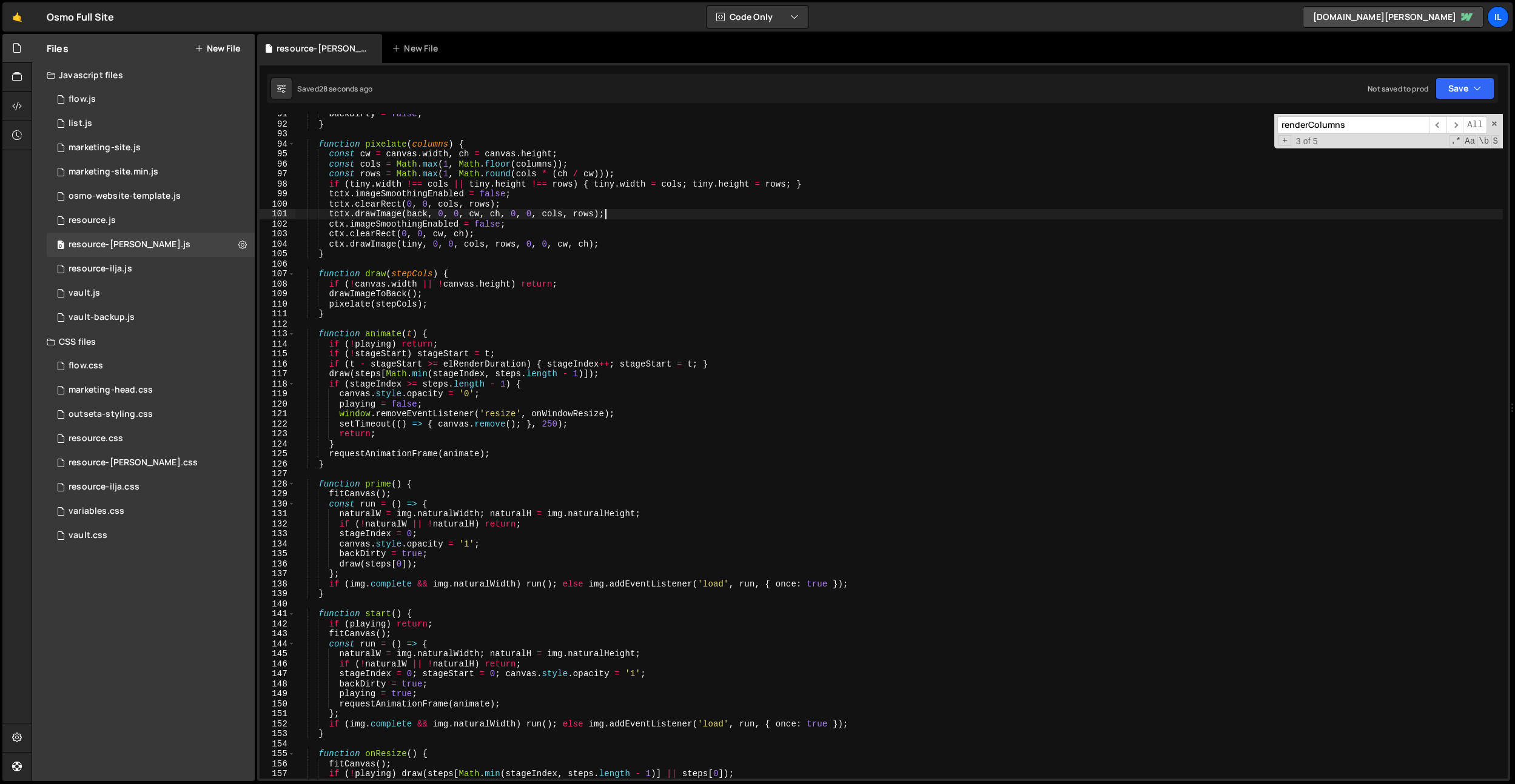
click at [627, 476] on div "backDirty = false ; } function pixelate ( columns ) { const cw = canvas . width…" at bounding box center [899, 451] width 1207 height 685
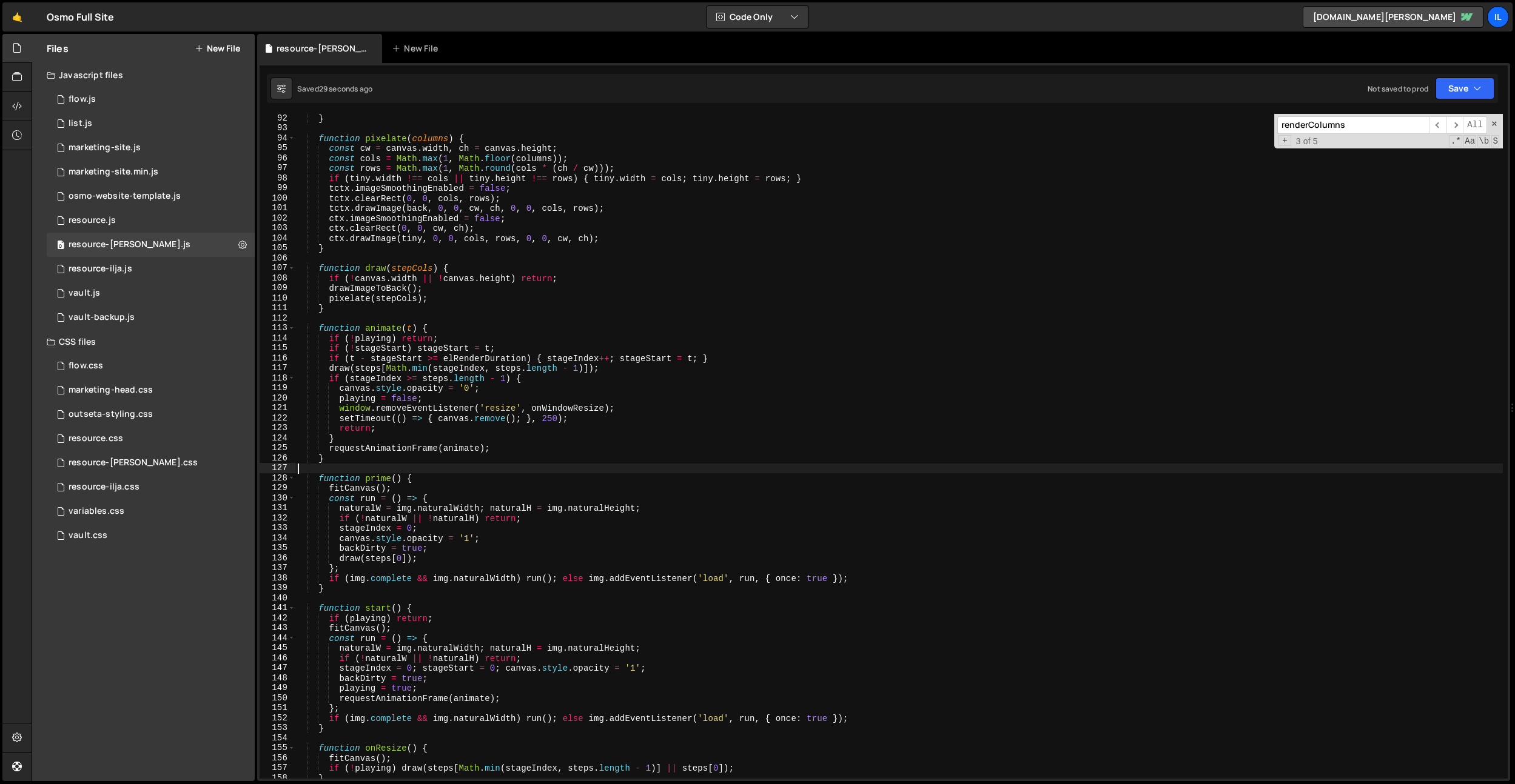
scroll to position [1080, 0]
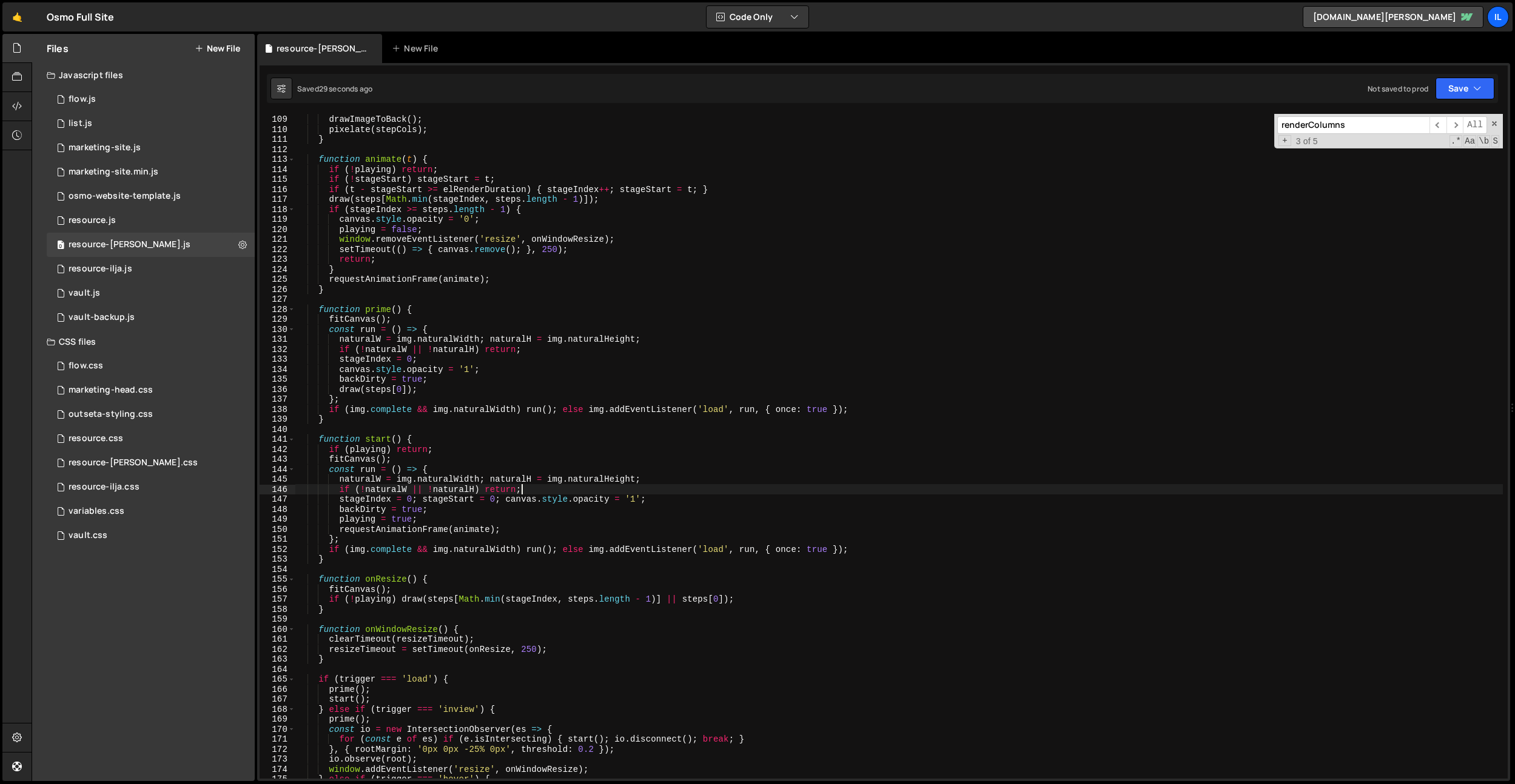
click at [632, 489] on div "if ( ! canvas . width || ! canvas . height ) return ; drawImageToBack ( ) ; pix…" at bounding box center [899, 446] width 1207 height 685
type textarea "if (!naturalW || !naturalH) return;"
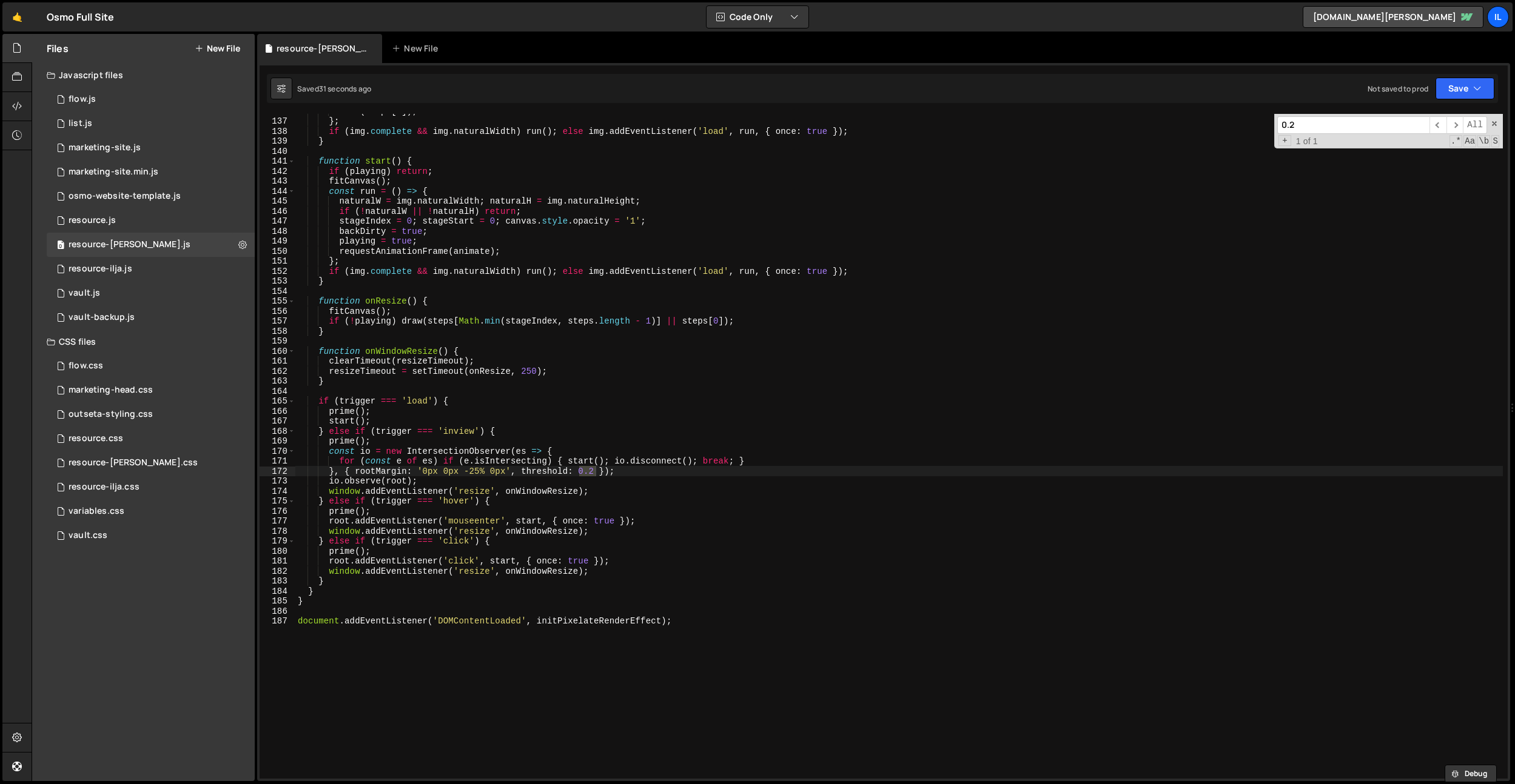
scroll to position [1380, 0]
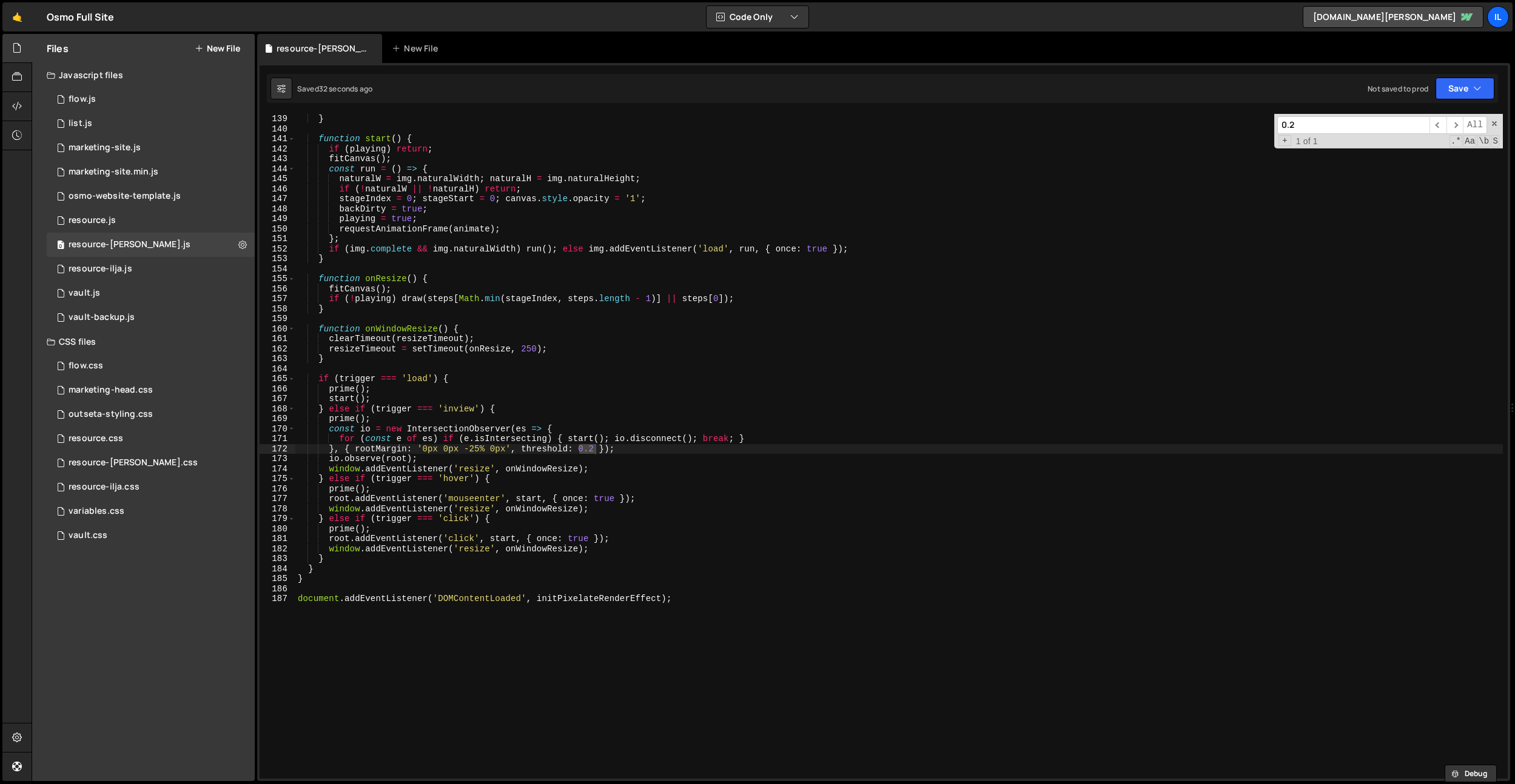
type input "0.2"
click at [591, 461] on div "} function start ( ) { if ( playing ) return ; fitCanvas ( ) ; const run = ( ) …" at bounding box center [899, 456] width 1207 height 685
click at [592, 450] on div "} function start ( ) { if ( playing ) return ; fitCanvas ( ) ; const run = ( ) …" at bounding box center [899, 456] width 1207 height 685
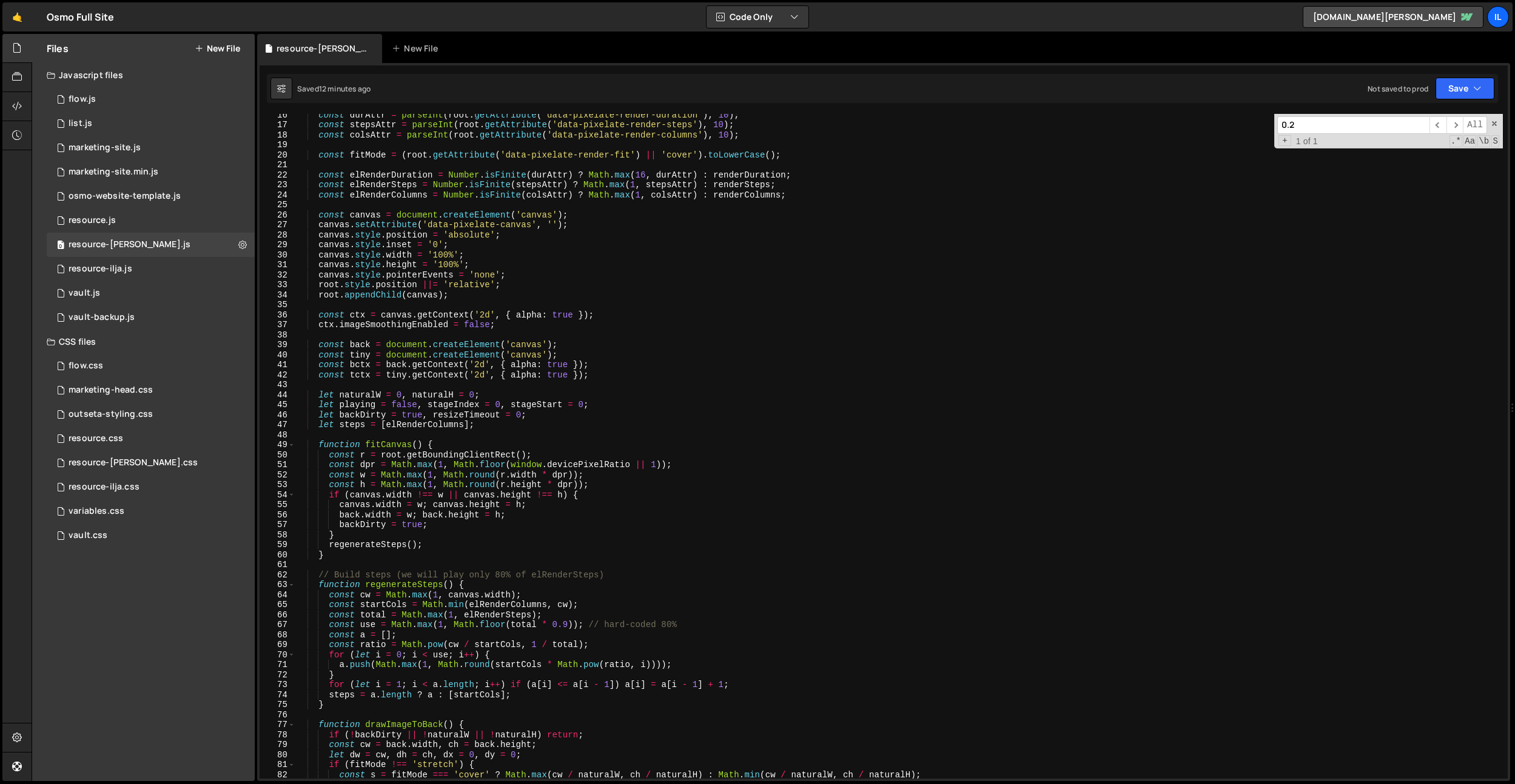
scroll to position [0, 0]
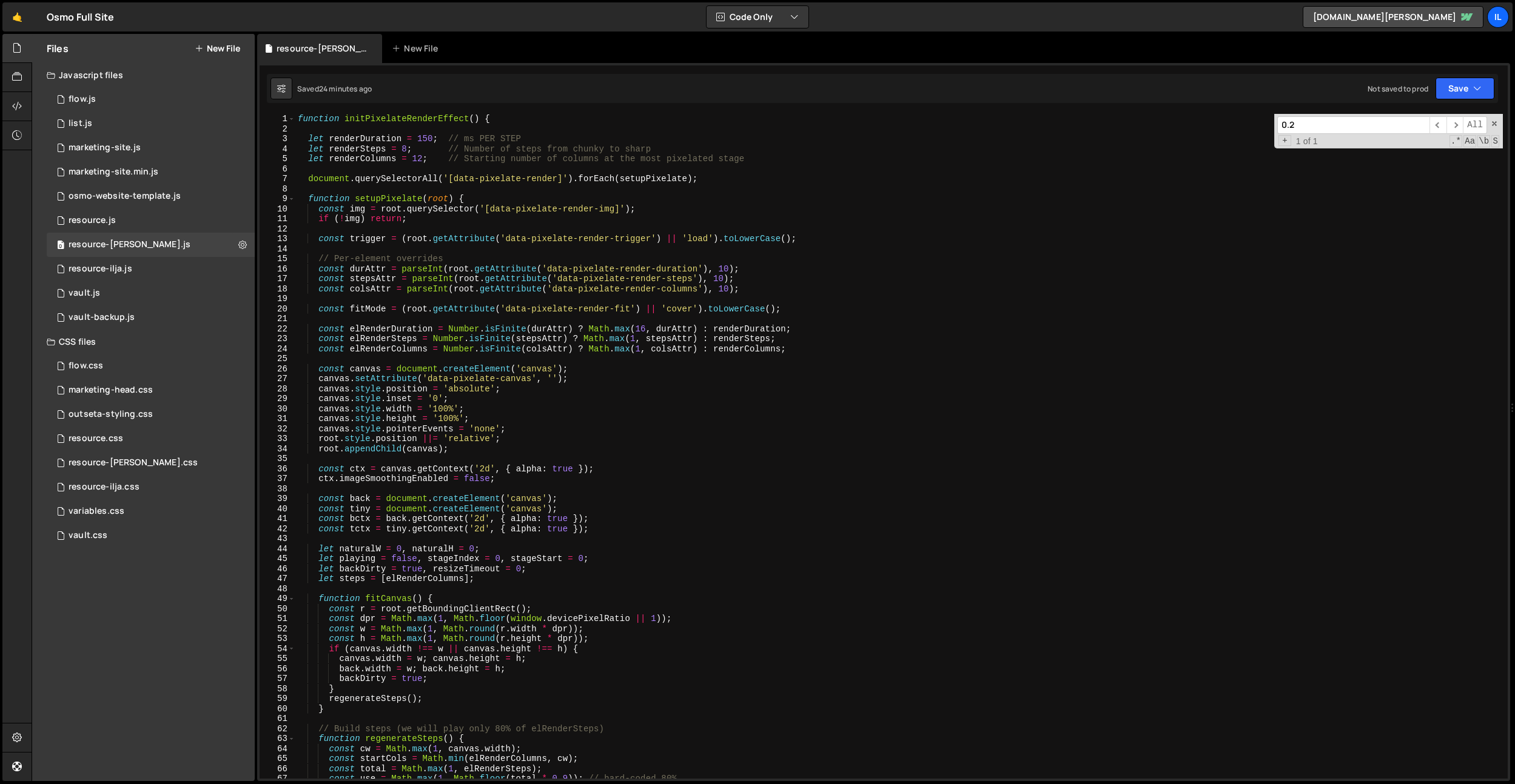
click at [511, 254] on div "function initPixelateRenderEffect ( ) { let renderDuration = 150 ; // ms PER ST…" at bounding box center [899, 456] width 1207 height 685
type textarea "document.addEventListener('DOMContentLoaded', initPixelateRenderEffect);"
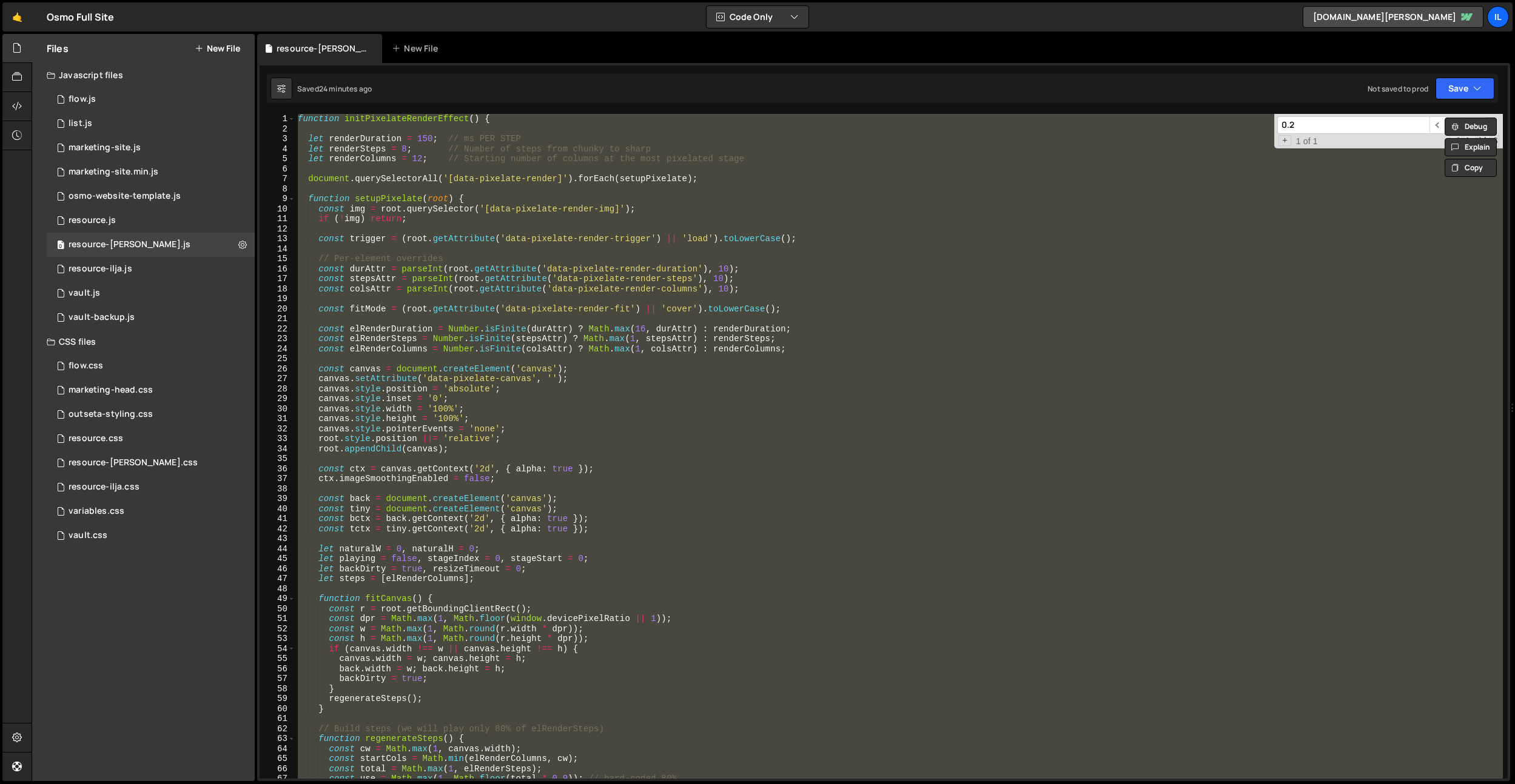
scroll to position [0, 0]
